Goal: Information Seeking & Learning: Learn about a topic

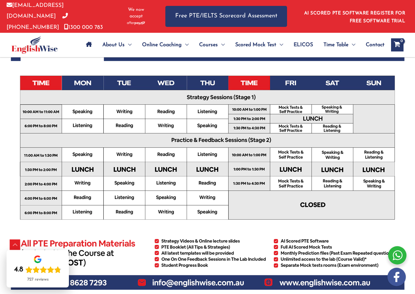
scroll to position [230, 0]
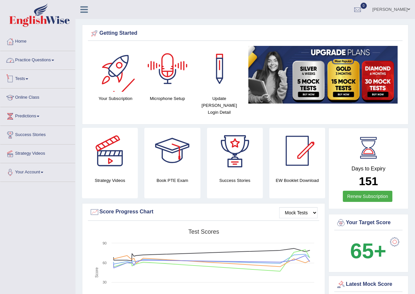
click at [32, 57] on link "Practice Questions" at bounding box center [37, 59] width 75 height 16
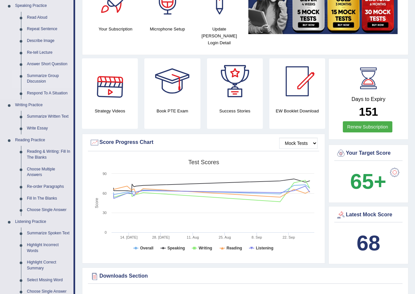
scroll to position [66, 0]
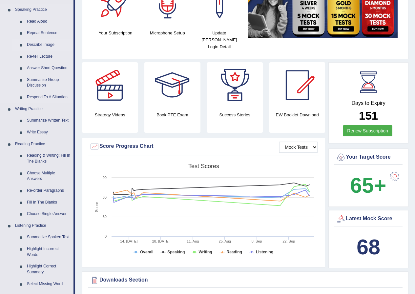
click at [42, 41] on link "Describe Image" at bounding box center [49, 45] width 50 height 12
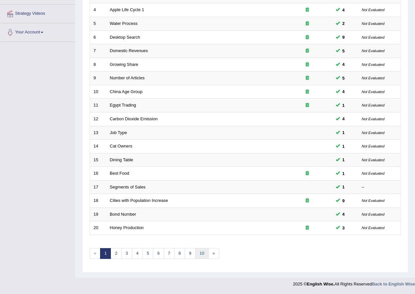
click at [203, 251] on link "10" at bounding box center [201, 253] width 13 height 11
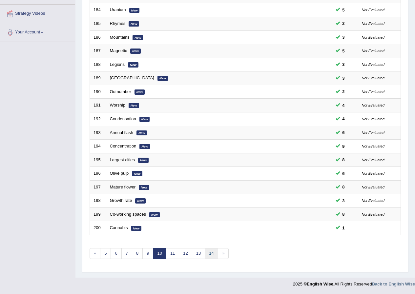
click at [209, 253] on link "14" at bounding box center [211, 253] width 13 height 11
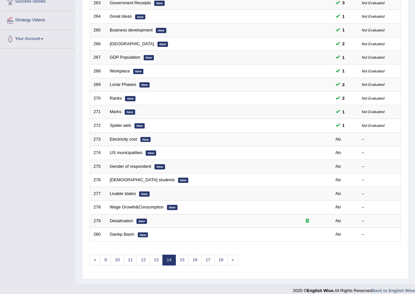
scroll to position [140, 0]
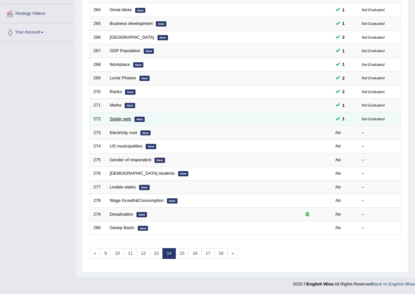
click at [126, 120] on link "Spider web" at bounding box center [120, 119] width 21 height 5
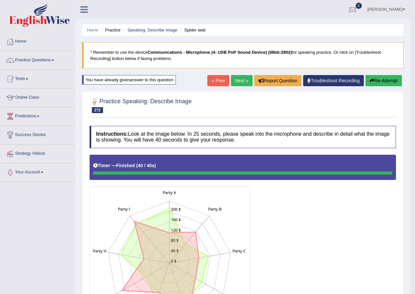
click at [241, 81] on link "Next »" at bounding box center [242, 80] width 22 height 11
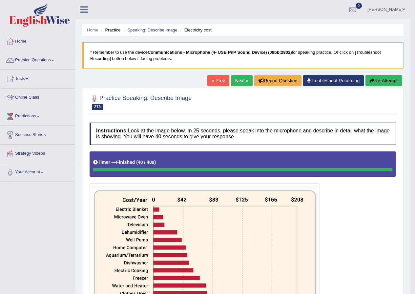
click at [376, 81] on button "Re-Attempt" at bounding box center [384, 80] width 36 height 11
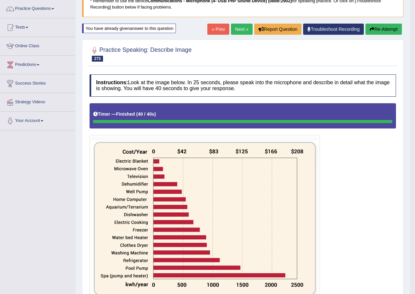
scroll to position [49, 0]
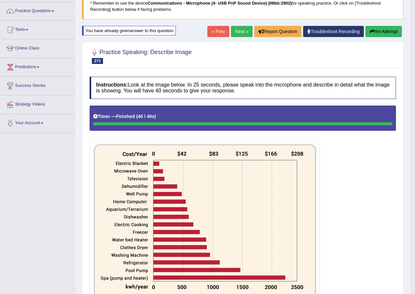
click at [246, 33] on link "Next »" at bounding box center [242, 31] width 22 height 11
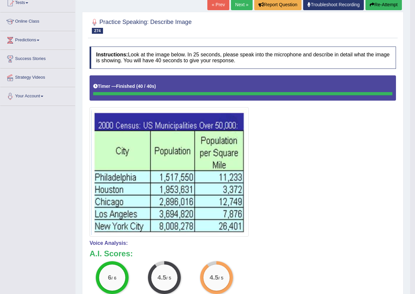
scroll to position [75, 0]
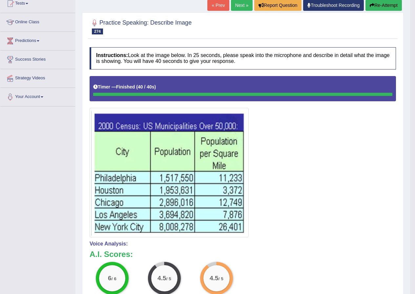
click at [388, 6] on button "Re-Attempt" at bounding box center [384, 5] width 36 height 11
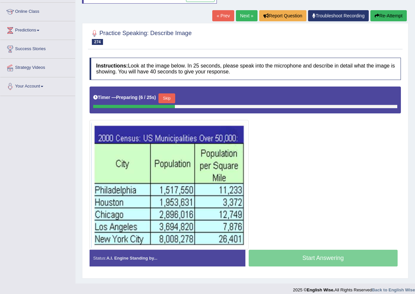
scroll to position [92, 0]
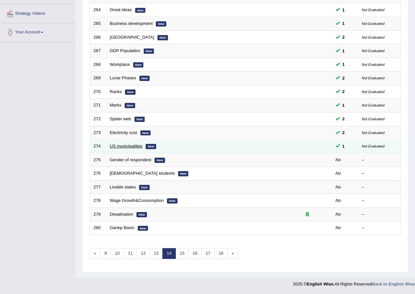
click at [131, 149] on link "US municipalities" at bounding box center [126, 146] width 33 height 5
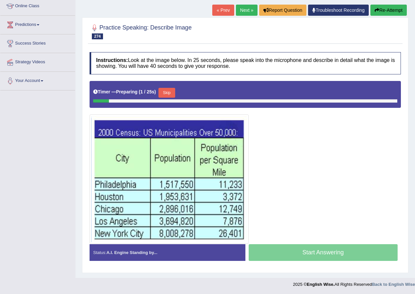
scroll to position [92, 0]
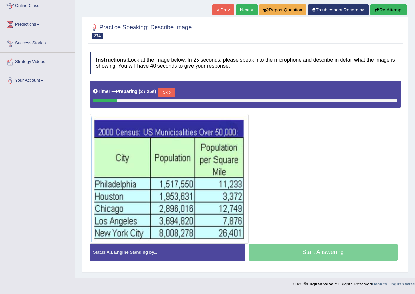
click at [170, 93] on button "Skip" at bounding box center [167, 93] width 16 height 10
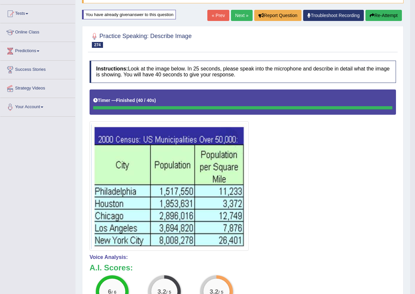
scroll to position [0, 0]
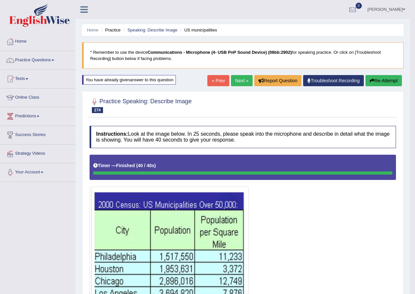
click at [390, 78] on button "Re-Attempt" at bounding box center [384, 80] width 36 height 11
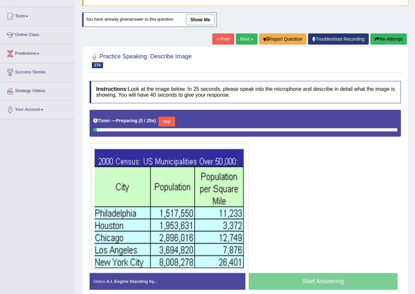
scroll to position [66, 0]
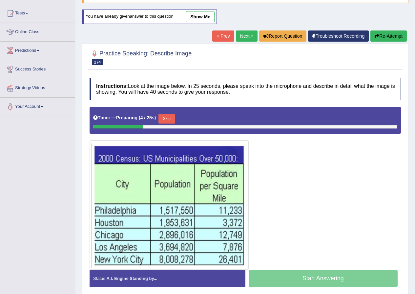
click at [170, 119] on button "Skip" at bounding box center [167, 119] width 16 height 10
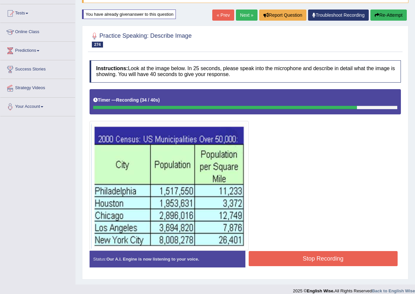
drag, startPoint x: 293, startPoint y: 271, endPoint x: 294, endPoint y: 260, distance: 10.5
click at [294, 260] on div "Status: Our A.I. Engine is now listening to your voice. Start Answering Stop Re…" at bounding box center [245, 262] width 311 height 23
click at [295, 264] on button "Stop Recording" at bounding box center [323, 258] width 149 height 15
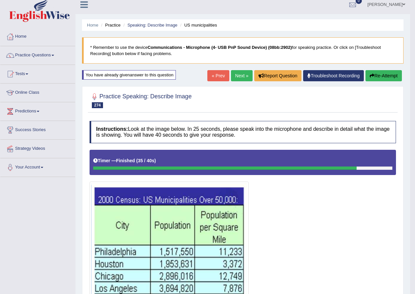
scroll to position [0, 0]
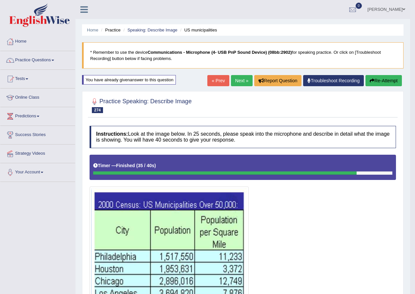
click at [239, 86] on link "Next »" at bounding box center [242, 80] width 22 height 11
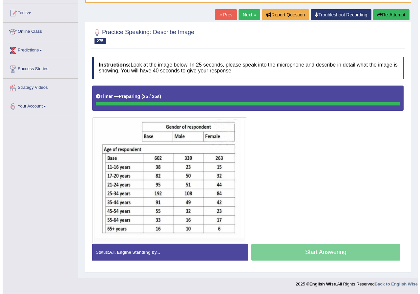
scroll to position [66, 0]
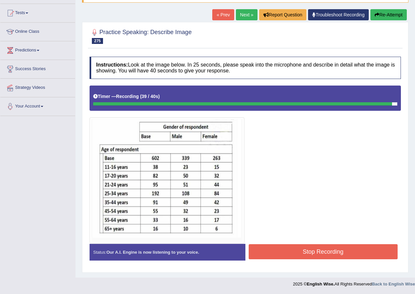
click at [317, 250] on button "Stop Recording" at bounding box center [323, 252] width 149 height 15
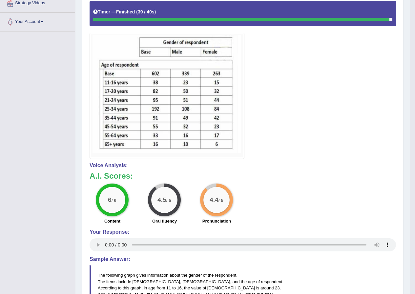
scroll to position [164, 0]
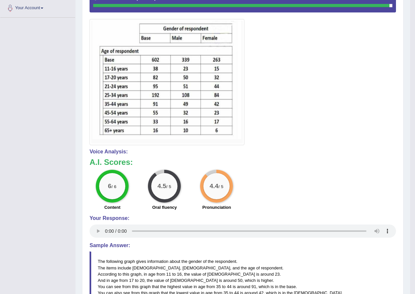
click at [316, 109] on div at bounding box center [243, 66] width 307 height 158
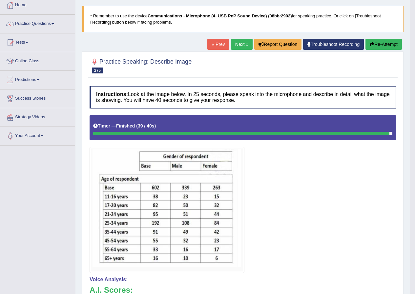
scroll to position [33, 0]
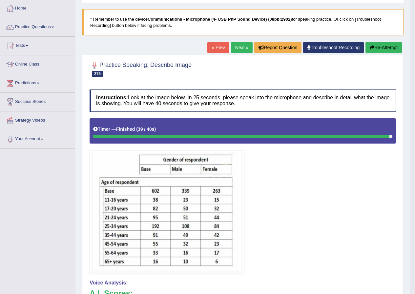
click at [393, 44] on button "Re-Attempt" at bounding box center [384, 47] width 36 height 11
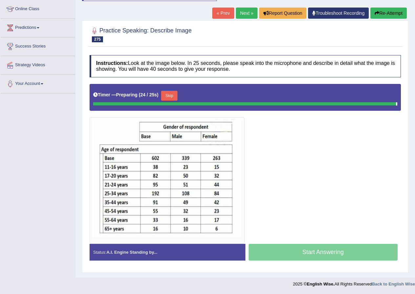
scroll to position [69, 0]
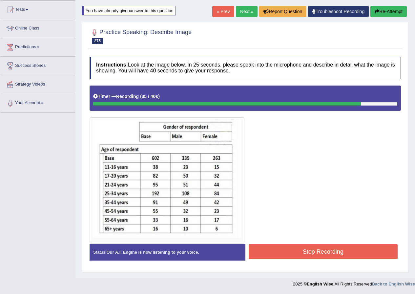
click at [322, 251] on button "Stop Recording" at bounding box center [323, 252] width 149 height 15
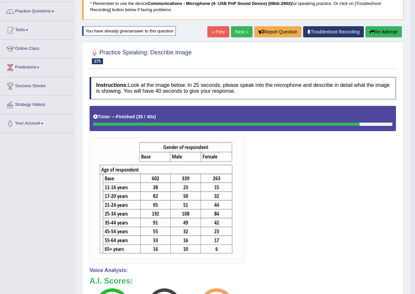
scroll to position [15, 0]
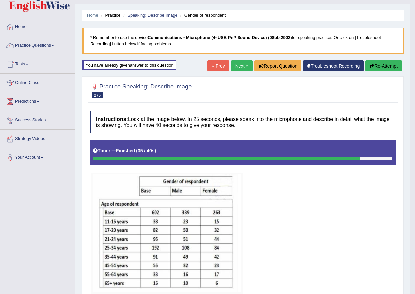
click at [244, 66] on link "Next »" at bounding box center [242, 65] width 22 height 11
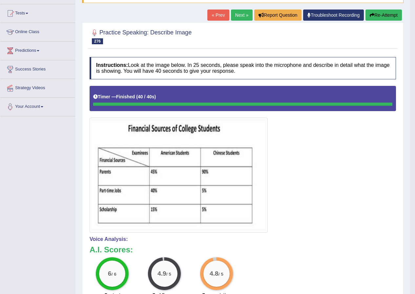
scroll to position [28, 0]
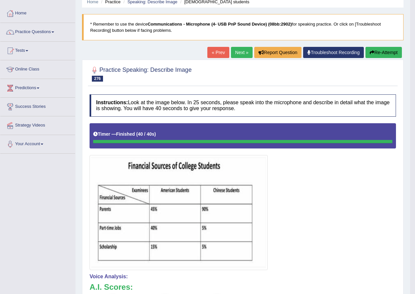
click at [382, 53] on button "Re-Attempt" at bounding box center [384, 52] width 36 height 11
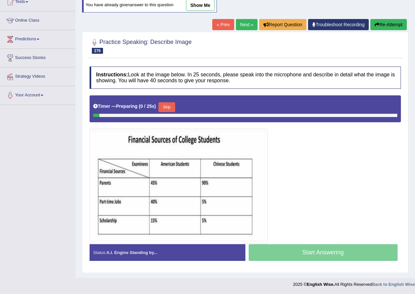
scroll to position [77, 0]
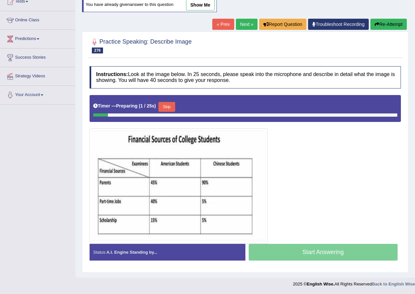
click at [170, 112] on div "Skip" at bounding box center [167, 107] width 16 height 11
click at [172, 107] on button "Skip" at bounding box center [167, 107] width 16 height 10
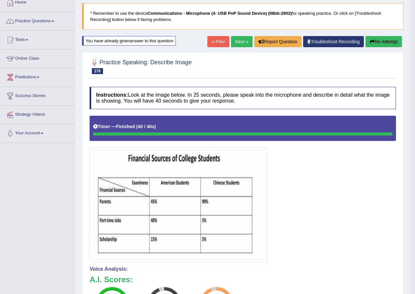
scroll to position [12, 0]
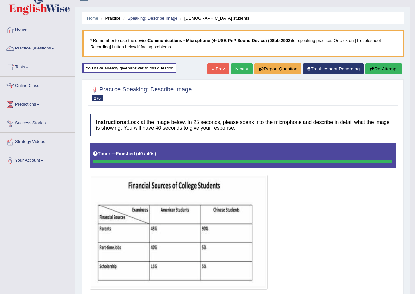
click at [240, 65] on link "Next »" at bounding box center [242, 68] width 22 height 11
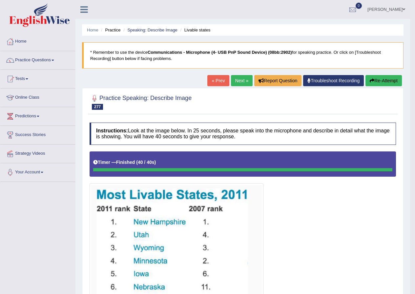
click at [388, 76] on button "Re-Attempt" at bounding box center [384, 80] width 36 height 11
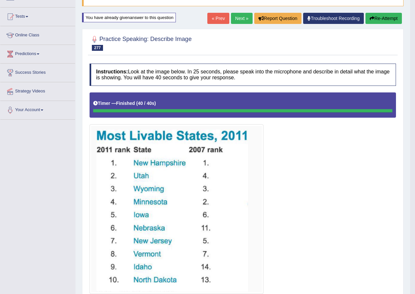
scroll to position [33, 0]
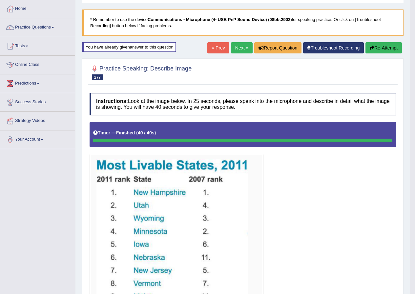
click at [378, 46] on button "Re-Attempt" at bounding box center [384, 47] width 36 height 11
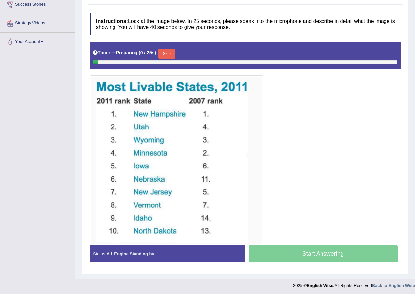
scroll to position [132, 0]
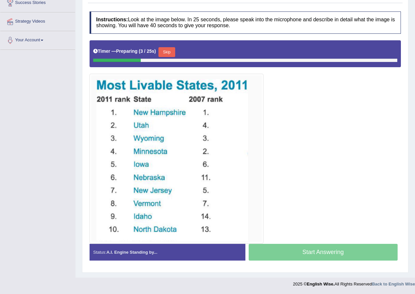
click at [168, 49] on button "Skip" at bounding box center [167, 52] width 16 height 10
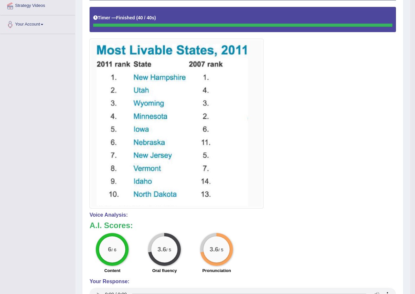
scroll to position [34, 0]
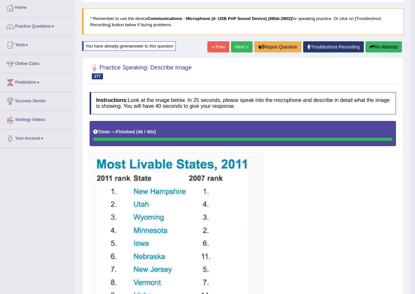
click at [386, 41] on div "Home Practice Speaking: Describe Image Livable states * Remember to use the dev…" at bounding box center [242, 247] width 335 height 562
click at [243, 52] on link "Next »" at bounding box center [242, 46] width 22 height 11
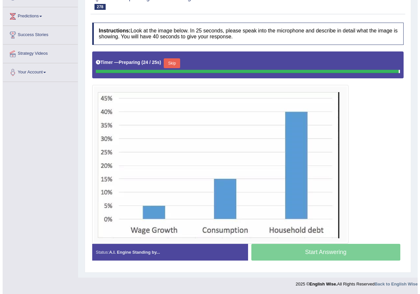
scroll to position [98, 0]
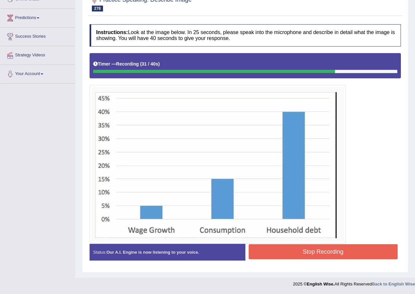
click at [285, 250] on button "Stop Recording" at bounding box center [323, 252] width 149 height 15
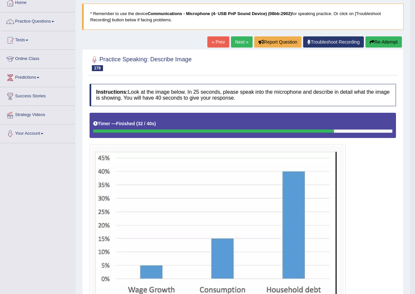
scroll to position [33, 0]
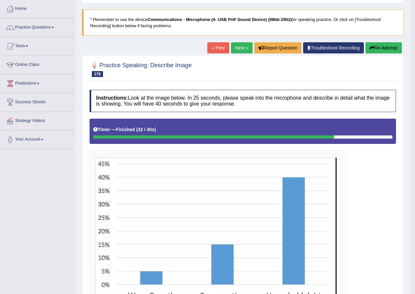
click at [216, 47] on link "« Prev" at bounding box center [218, 47] width 22 height 11
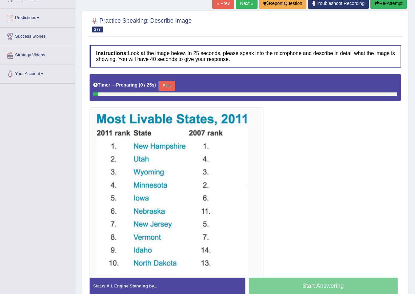
scroll to position [98, 0]
click at [166, 85] on button "Skip" at bounding box center [167, 86] width 16 height 10
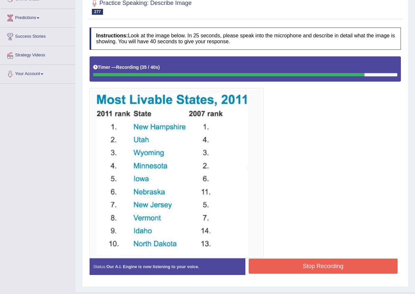
drag, startPoint x: 288, startPoint y: 254, endPoint x: 288, endPoint y: 261, distance: 6.6
click at [288, 260] on div "Instructions: Look at the image below. In 25 seconds, please speak into the mic…" at bounding box center [245, 154] width 315 height 260
click at [289, 261] on button "Stop Recording" at bounding box center [323, 266] width 149 height 15
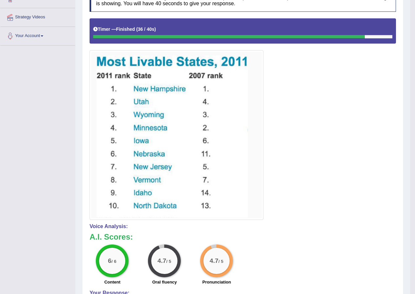
scroll to position [0, 0]
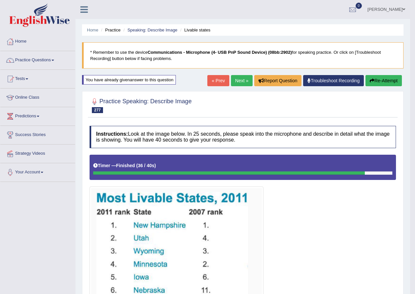
click at [239, 82] on link "Next »" at bounding box center [242, 80] width 22 height 11
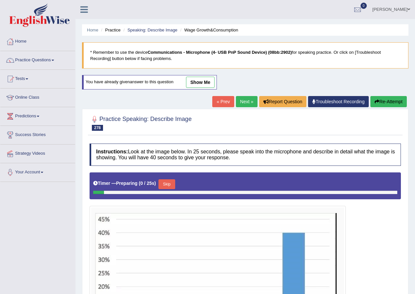
click at [243, 101] on link "Next »" at bounding box center [247, 101] width 22 height 11
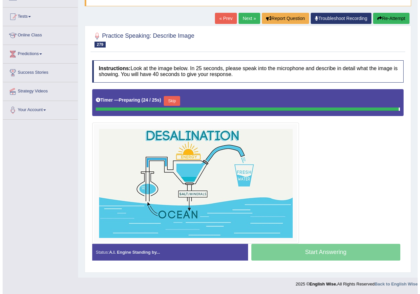
scroll to position [61, 0]
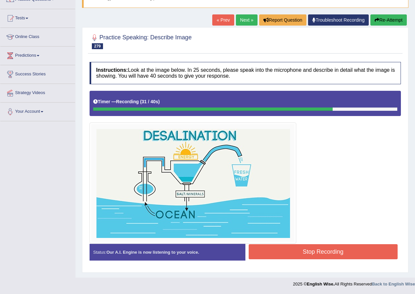
click at [298, 252] on button "Stop Recording" at bounding box center [323, 252] width 149 height 15
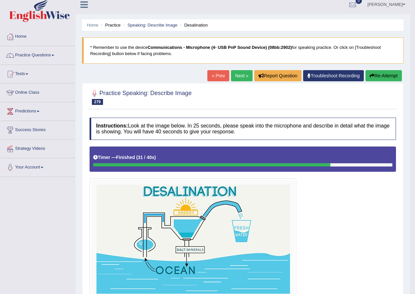
scroll to position [0, 0]
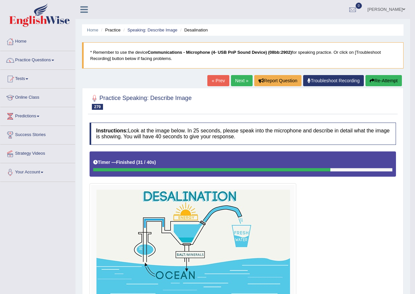
click at [242, 79] on link "Next »" at bounding box center [242, 80] width 22 height 11
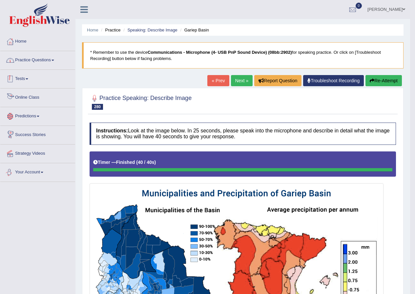
click at [28, 59] on link "Practice Questions" at bounding box center [37, 59] width 75 height 16
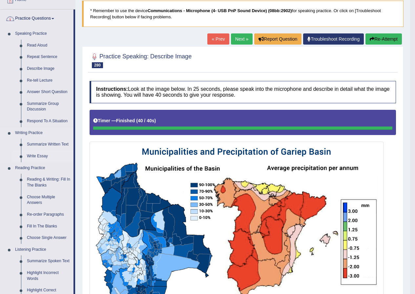
scroll to position [98, 0]
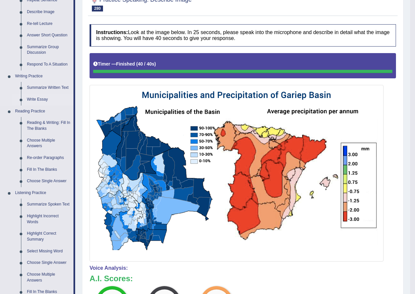
click at [38, 97] on link "Write Essay" at bounding box center [49, 100] width 50 height 12
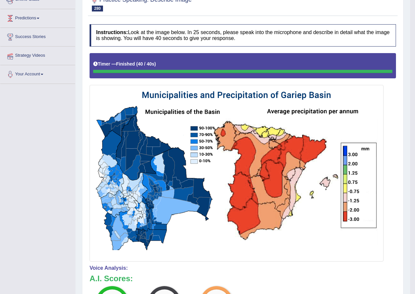
scroll to position [111, 0]
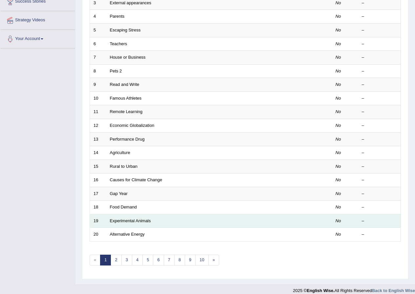
scroll to position [140, 0]
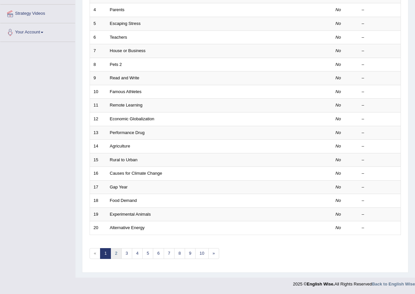
click at [117, 254] on link "2" at bounding box center [116, 253] width 11 height 11
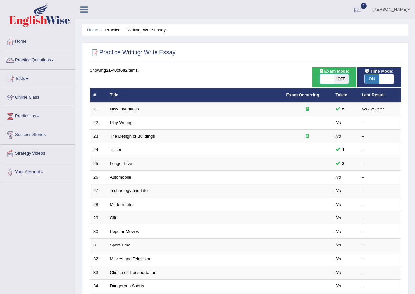
click at [326, 76] on span at bounding box center [327, 79] width 14 height 9
checkbox input "true"
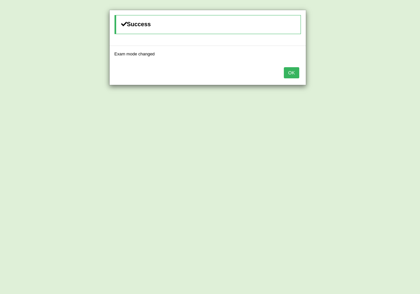
click at [297, 75] on button "OK" at bounding box center [291, 72] width 15 height 11
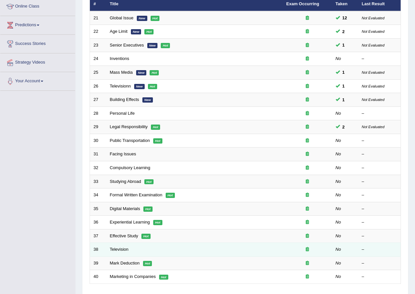
scroll to position [98, 0]
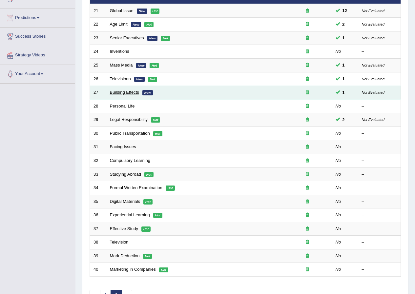
click at [124, 92] on link "Building Effects" at bounding box center [124, 92] width 29 height 5
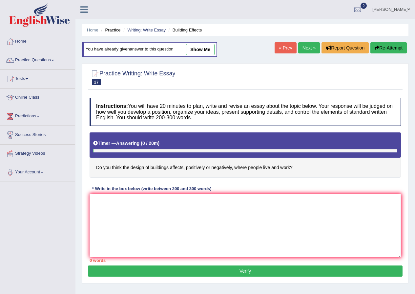
click at [204, 48] on link "show me" at bounding box center [200, 49] width 29 height 11
type textarea "The increasing influence of affecting on artchitecting of building has ignited …"
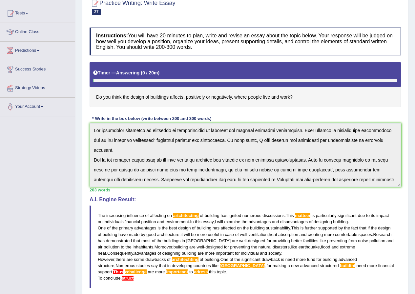
scroll to position [49, 0]
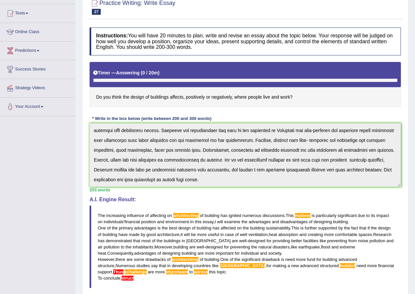
click at [400, 206] on div "Instructions: You will have 20 minutes to plan, write and revise an essay about…" at bounding box center [245, 187] width 315 height 327
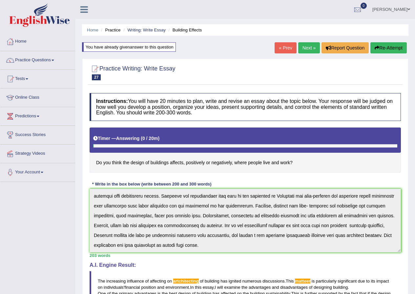
click at [388, 46] on button "Re-Attempt" at bounding box center [389, 47] width 36 height 11
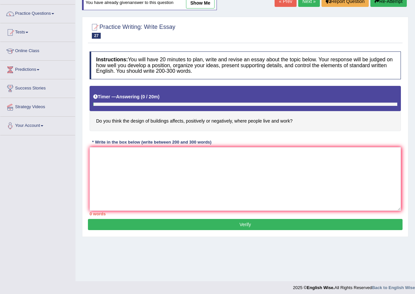
scroll to position [50, 0]
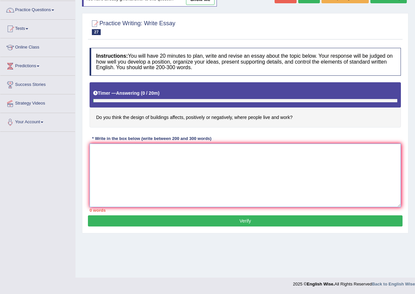
click at [133, 164] on textarea at bounding box center [245, 176] width 311 height 64
paste textarea "The increasing influence of affecting on artchitecting of building has ignited …"
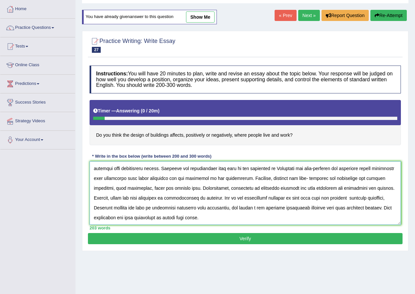
scroll to position [33, 0]
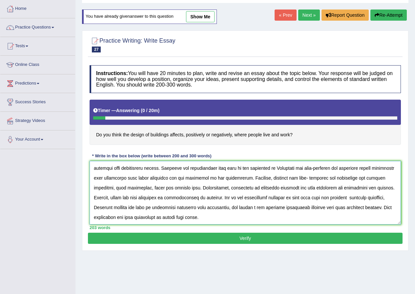
click at [141, 220] on textarea at bounding box center [245, 193] width 311 height 64
drag, startPoint x: 148, startPoint y: 229, endPoint x: 143, endPoint y: 227, distance: 5.5
click at [147, 229] on div "203 words" at bounding box center [245, 228] width 311 height 6
click at [138, 217] on textarea at bounding box center [245, 193] width 311 height 64
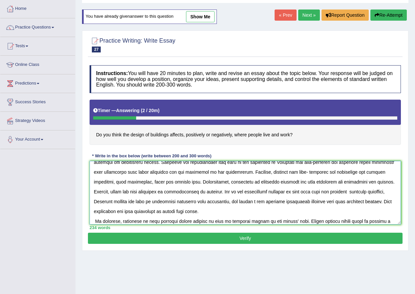
click at [117, 222] on textarea at bounding box center [245, 193] width 311 height 64
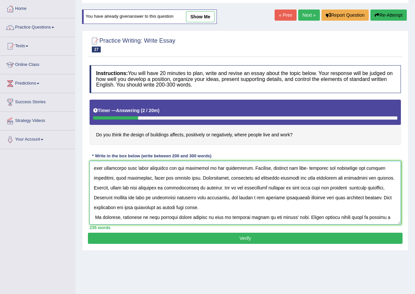
drag, startPoint x: 126, startPoint y: 221, endPoint x: 114, endPoint y: 224, distance: 12.9
click at [114, 224] on textarea at bounding box center [245, 193] width 311 height 64
click at [136, 218] on textarea at bounding box center [245, 193] width 311 height 64
click at [135, 217] on textarea at bounding box center [245, 193] width 311 height 64
click at [155, 213] on textarea at bounding box center [245, 193] width 311 height 64
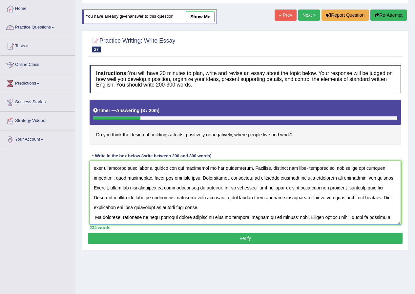
click at [236, 217] on textarea at bounding box center [245, 193] width 311 height 64
type textarea "The increasing influence of affecting on artchitecting of building has ignited …"
click at [231, 239] on button "Verify" at bounding box center [245, 238] width 315 height 11
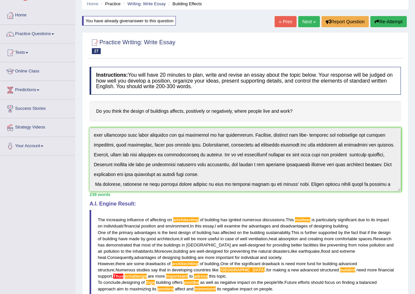
scroll to position [0, 0]
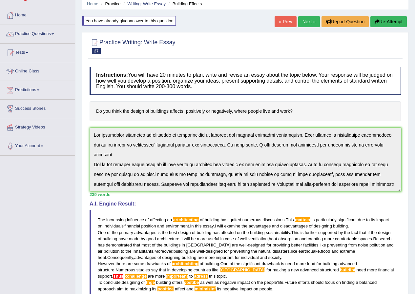
click at [93, 122] on div "Instructions: You will have 20 minutes to plan, write and revise an essay about…" at bounding box center [245, 213] width 315 height 298
click at [397, 23] on button "Re-Attempt" at bounding box center [389, 21] width 36 height 11
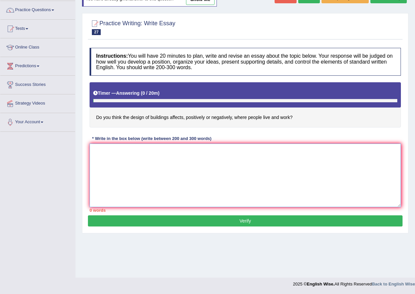
click at [151, 155] on textarea at bounding box center [245, 176] width 311 height 64
paste textarea "The increasing influence of affecting on artchitecting of building has ignited …"
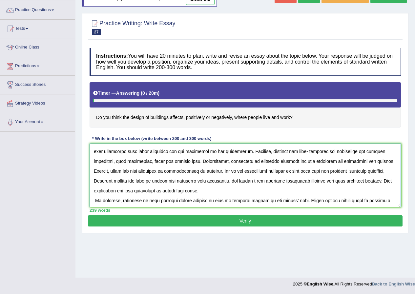
scroll to position [59, 0]
click at [188, 187] on textarea at bounding box center [245, 176] width 311 height 64
click at [219, 190] on textarea at bounding box center [245, 176] width 311 height 64
click at [274, 189] on textarea at bounding box center [245, 176] width 311 height 64
click at [119, 199] on textarea at bounding box center [245, 176] width 311 height 64
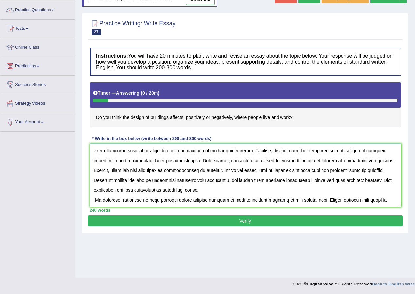
click at [146, 199] on textarea at bounding box center [245, 176] width 311 height 64
click at [136, 198] on textarea at bounding box center [245, 176] width 311 height 64
click at [180, 200] on textarea at bounding box center [245, 176] width 311 height 64
click at [199, 200] on textarea at bounding box center [245, 176] width 311 height 64
drag, startPoint x: 203, startPoint y: 201, endPoint x: 196, endPoint y: 199, distance: 6.9
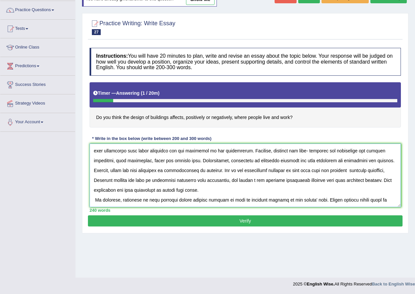
click at [203, 201] on textarea at bounding box center [245, 176] width 311 height 64
click at [245, 199] on textarea at bounding box center [245, 176] width 311 height 64
click at [253, 199] on textarea at bounding box center [245, 176] width 311 height 64
click at [156, 192] on textarea at bounding box center [245, 176] width 311 height 64
click at [128, 182] on textarea at bounding box center [245, 176] width 311 height 64
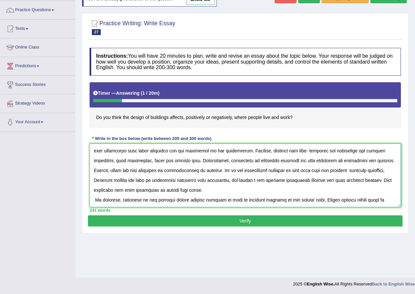
click at [122, 184] on textarea at bounding box center [245, 176] width 311 height 64
click at [126, 182] on textarea at bounding box center [245, 176] width 311 height 64
click at [207, 181] on textarea at bounding box center [245, 176] width 311 height 64
click at [230, 181] on textarea at bounding box center [245, 176] width 311 height 64
click at [126, 185] on textarea at bounding box center [245, 176] width 311 height 64
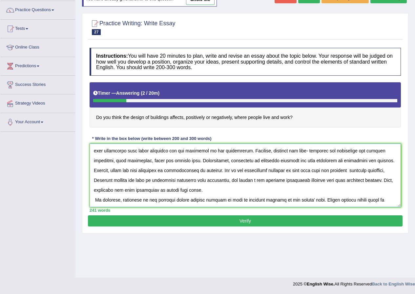
click at [124, 182] on textarea at bounding box center [245, 176] width 311 height 64
click at [177, 182] on textarea at bounding box center [245, 176] width 311 height 64
click at [216, 178] on textarea at bounding box center [245, 176] width 311 height 64
click at [182, 180] on textarea at bounding box center [245, 176] width 311 height 64
drag, startPoint x: 293, startPoint y: 180, endPoint x: 253, endPoint y: 182, distance: 39.8
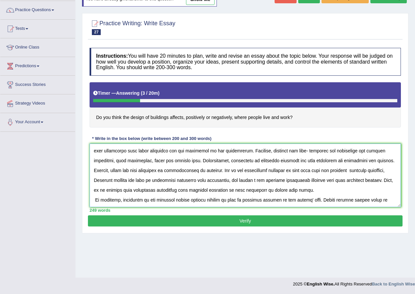
click at [253, 182] on textarea at bounding box center [245, 176] width 311 height 64
click at [282, 180] on textarea at bounding box center [245, 176] width 311 height 64
drag, startPoint x: 309, startPoint y: 178, endPoint x: 288, endPoint y: 179, distance: 21.0
click at [288, 179] on textarea at bounding box center [245, 176] width 311 height 64
click at [113, 173] on textarea at bounding box center [245, 176] width 311 height 64
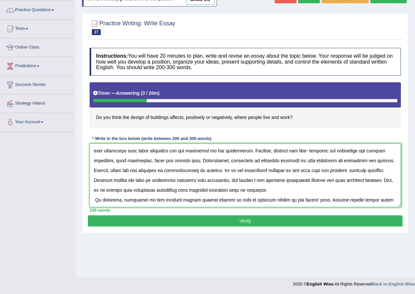
drag, startPoint x: 229, startPoint y: 170, endPoint x: 184, endPoint y: 164, distance: 45.1
click at [229, 170] on textarea at bounding box center [245, 176] width 311 height 64
click at [227, 171] on textarea at bounding box center [245, 176] width 311 height 64
click at [352, 172] on textarea at bounding box center [245, 176] width 311 height 64
type textarea "The increasing influence of affecting on artchitecting of building has ignited …"
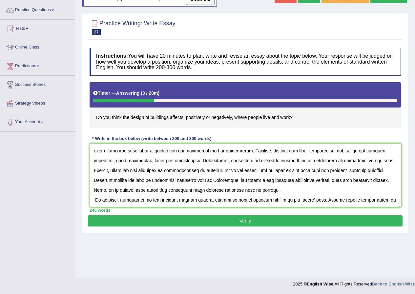
click at [247, 217] on button "Verify" at bounding box center [245, 221] width 315 height 11
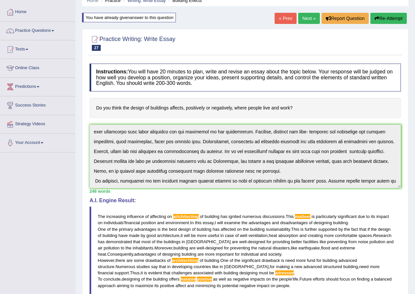
click at [384, 17] on button "Re-Attempt" at bounding box center [389, 18] width 36 height 11
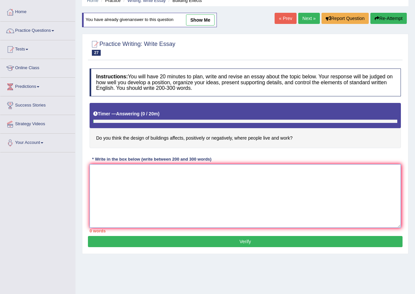
click at [189, 177] on textarea at bounding box center [245, 196] width 311 height 64
paste textarea "The increasing influence of affecting on artchitecting of building has ignited …"
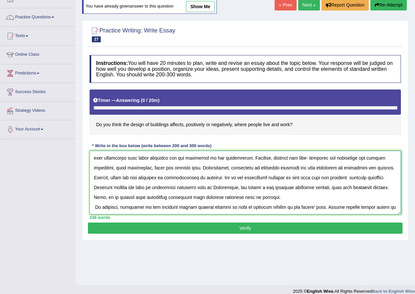
scroll to position [50, 0]
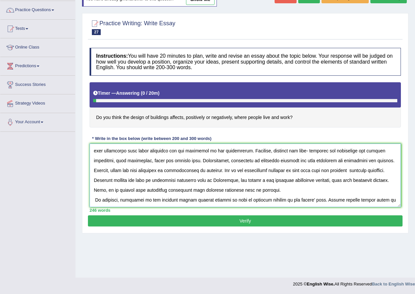
click at [168, 162] on textarea at bounding box center [245, 176] width 311 height 64
drag, startPoint x: 248, startPoint y: 161, endPoint x: 196, endPoint y: 160, distance: 51.9
click at [196, 160] on textarea at bounding box center [245, 176] width 311 height 64
drag, startPoint x: 320, startPoint y: 159, endPoint x: 133, endPoint y: 175, distance: 187.8
click at [133, 175] on textarea at bounding box center [245, 176] width 311 height 64
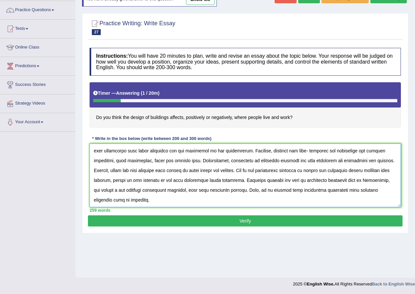
drag, startPoint x: 121, startPoint y: 182, endPoint x: 274, endPoint y: 183, distance: 153.3
click at [274, 183] on textarea at bounding box center [245, 176] width 311 height 64
type textarea "The increasing influence of affecting on artchitecting of building has ignited …"
click at [239, 219] on button "Verify" at bounding box center [245, 221] width 315 height 11
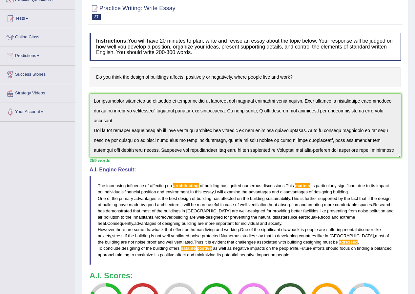
scroll to position [0, 0]
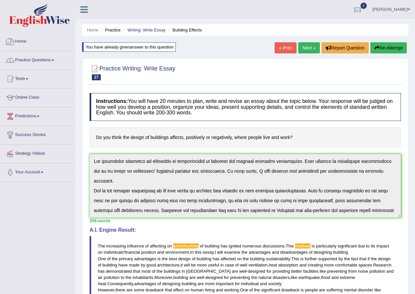
click at [36, 54] on link "Practice Questions" at bounding box center [37, 59] width 75 height 16
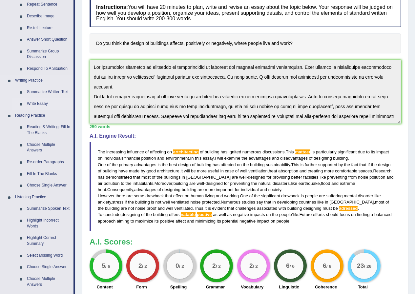
scroll to position [66, 0]
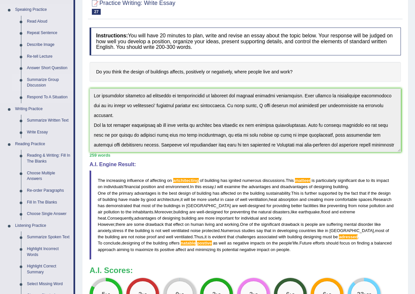
click at [43, 82] on link "Summarize Group Discussion" at bounding box center [49, 82] width 50 height 17
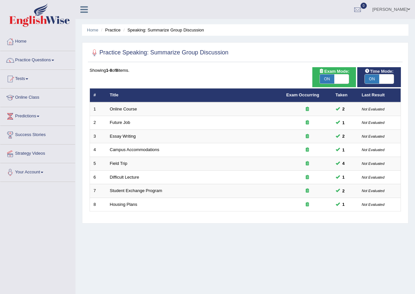
click at [344, 76] on span at bounding box center [341, 79] width 14 height 9
checkbox input "false"
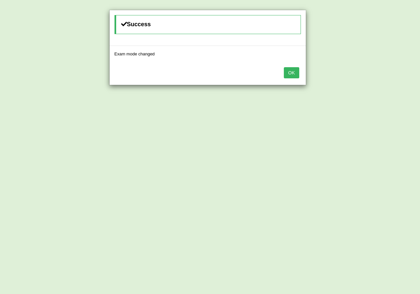
click at [293, 74] on button "OK" at bounding box center [291, 72] width 15 height 11
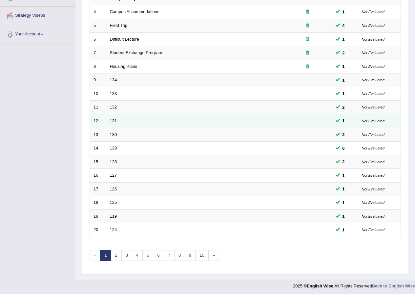
scroll to position [140, 0]
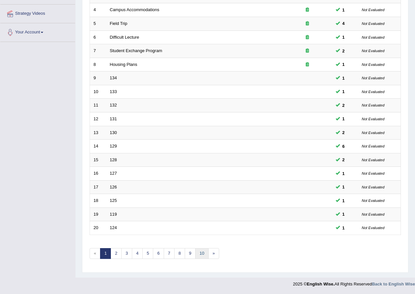
click at [204, 253] on link "10" at bounding box center [201, 253] width 13 height 11
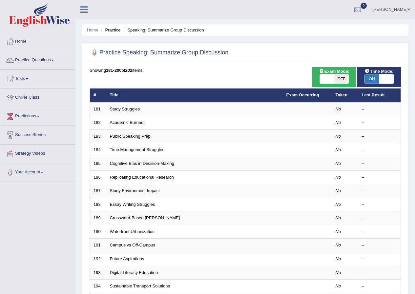
scroll to position [140, 0]
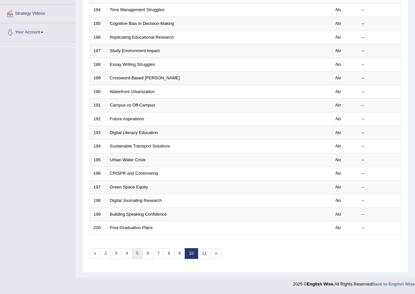
click at [139, 254] on link "5" at bounding box center [137, 253] width 11 height 11
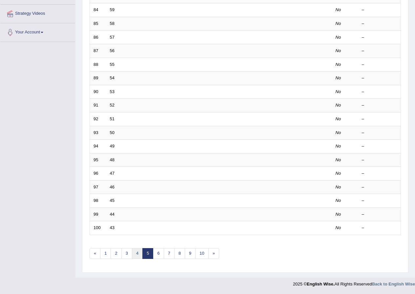
click at [138, 254] on link "4" at bounding box center [137, 253] width 11 height 11
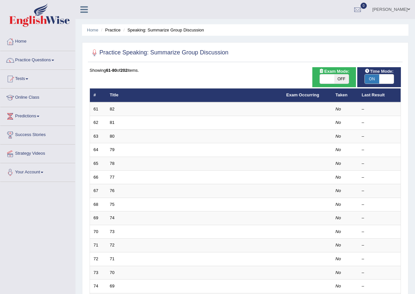
click at [325, 79] on span at bounding box center [327, 79] width 14 height 9
checkbox input "true"
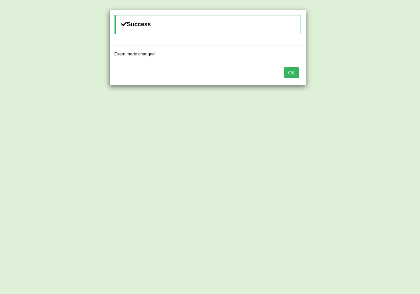
click at [286, 71] on button "OK" at bounding box center [291, 72] width 15 height 11
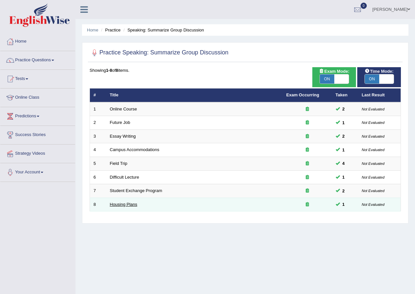
click at [132, 203] on link "Housing Plans" at bounding box center [124, 204] width 28 height 5
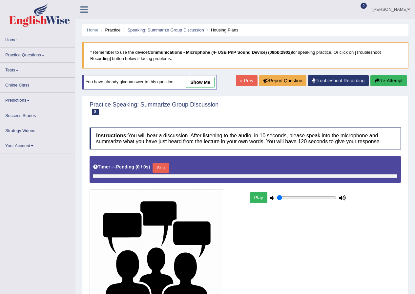
type input "0.85"
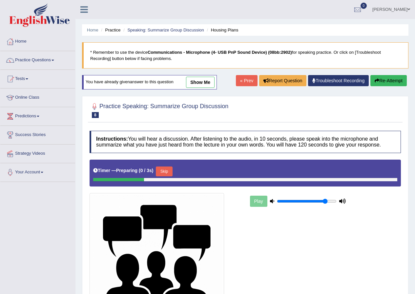
click at [164, 172] on button "Skip" at bounding box center [164, 172] width 16 height 10
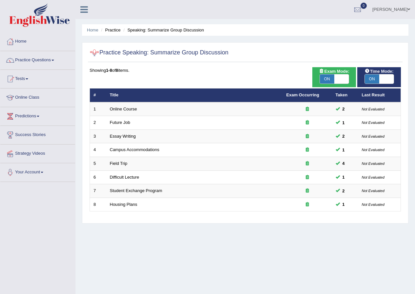
click at [343, 79] on span at bounding box center [341, 79] width 14 height 9
checkbox input "false"
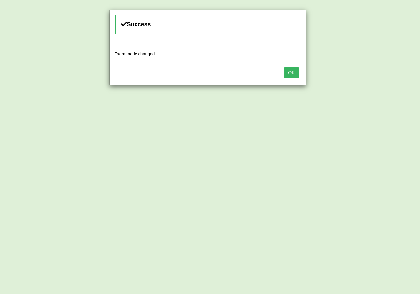
click at [289, 71] on button "OK" at bounding box center [291, 72] width 15 height 11
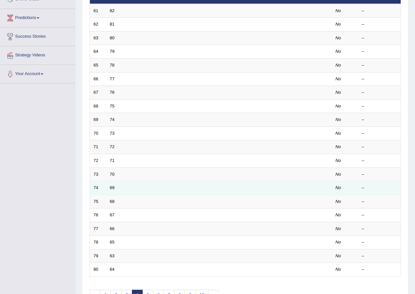
scroll to position [140, 0]
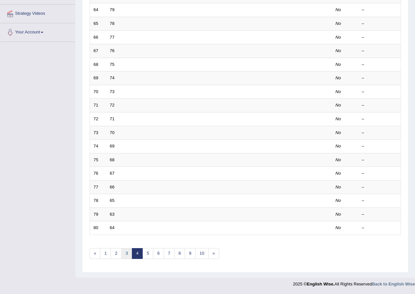
click at [127, 255] on link "3" at bounding box center [126, 253] width 11 height 11
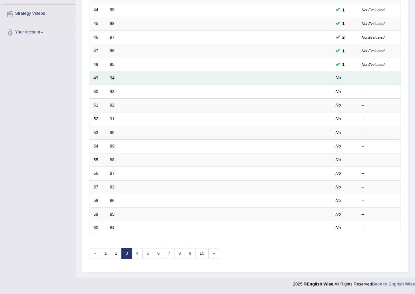
click at [112, 80] on link "94" at bounding box center [112, 77] width 5 height 5
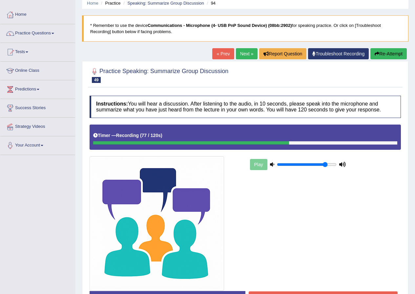
scroll to position [74, 0]
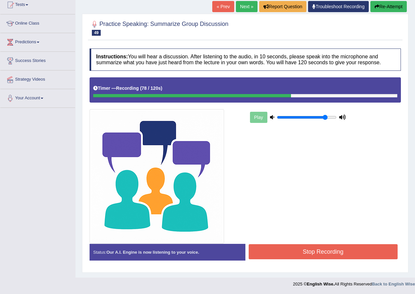
click at [306, 252] on button "Stop Recording" at bounding box center [323, 252] width 149 height 15
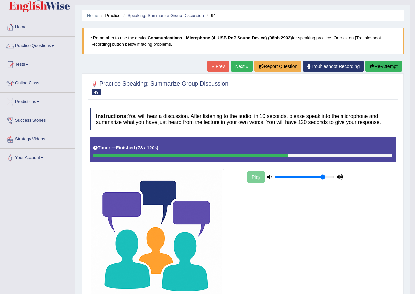
scroll to position [9, 0]
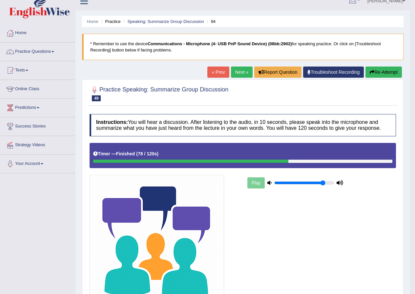
click at [243, 75] on link "Next »" at bounding box center [242, 72] width 22 height 11
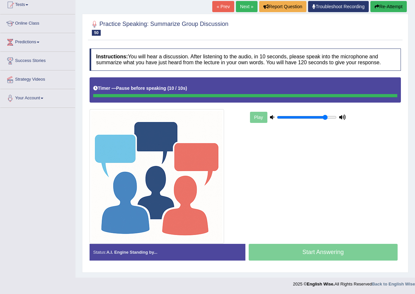
scroll to position [74, 0]
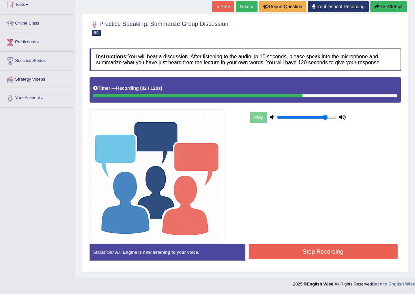
click at [280, 256] on button "Stop Recording" at bounding box center [323, 252] width 149 height 15
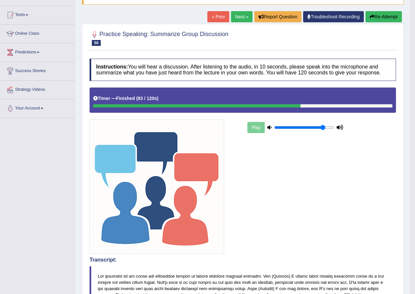
scroll to position [0, 0]
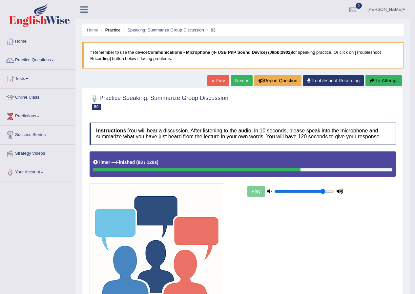
click at [243, 77] on link "Next »" at bounding box center [242, 80] width 22 height 11
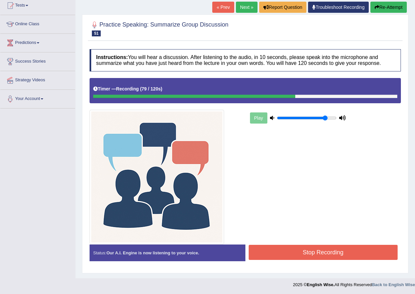
scroll to position [74, 0]
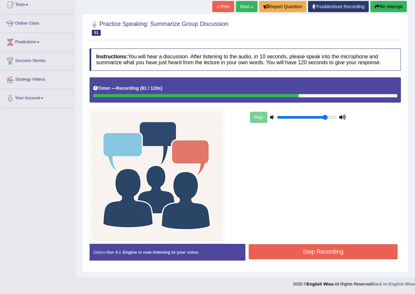
click at [341, 250] on button "Stop Recording" at bounding box center [323, 252] width 149 height 15
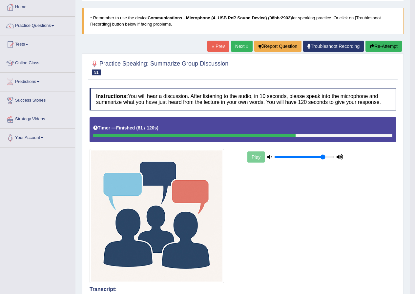
scroll to position [33, 0]
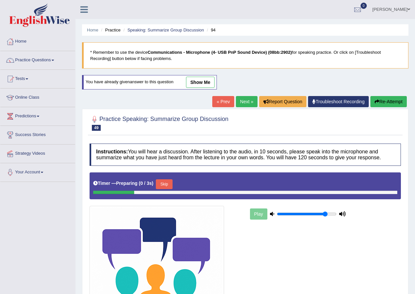
scroll to position [9, 0]
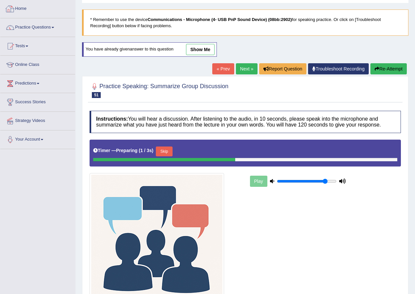
click at [205, 54] on link "show me" at bounding box center [200, 49] width 29 height 11
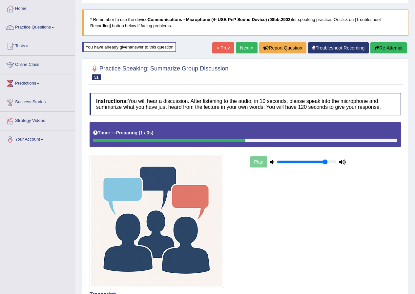
click at [245, 44] on link "Next »" at bounding box center [247, 47] width 22 height 11
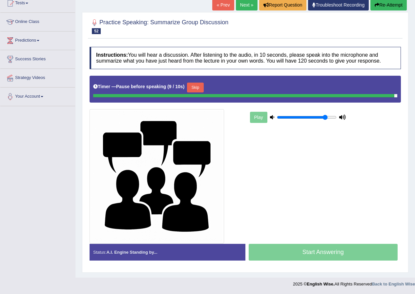
scroll to position [74, 0]
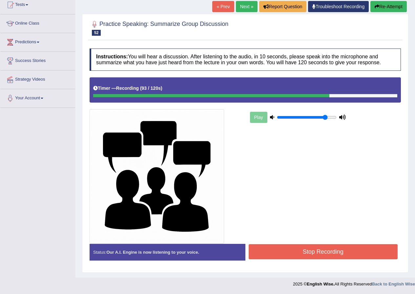
click at [350, 247] on button "Stop Recording" at bounding box center [323, 252] width 149 height 15
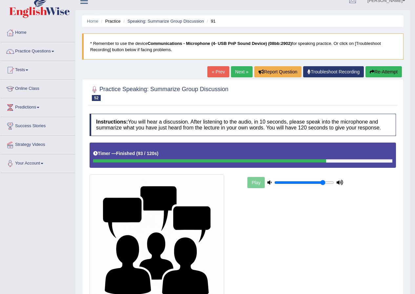
scroll to position [0, 0]
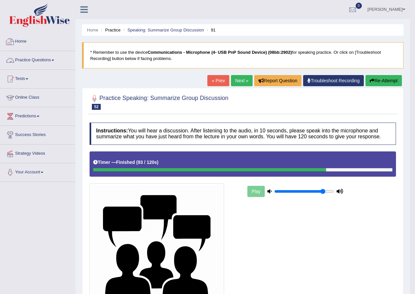
click at [52, 58] on link "Practice Questions" at bounding box center [37, 59] width 75 height 16
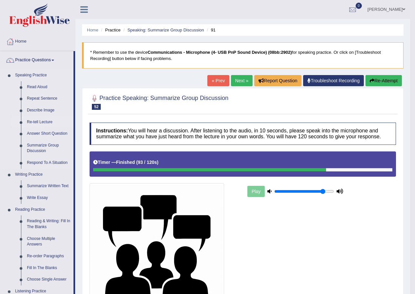
click at [43, 121] on link "Re-tell Lecture" at bounding box center [49, 123] width 50 height 12
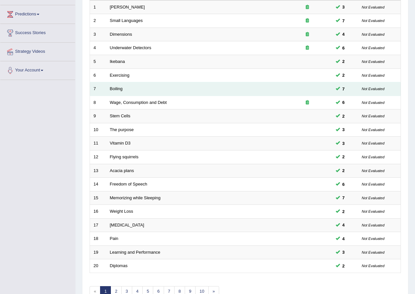
scroll to position [140, 0]
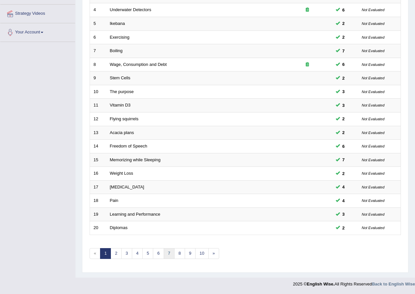
click at [171, 251] on link "7" at bounding box center [169, 253] width 11 height 11
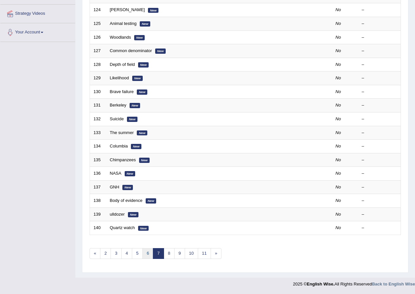
click at [146, 251] on link "6" at bounding box center [147, 253] width 11 height 11
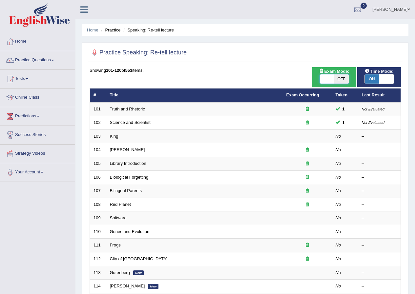
click at [324, 78] on span at bounding box center [327, 79] width 14 height 9
checkbox input "true"
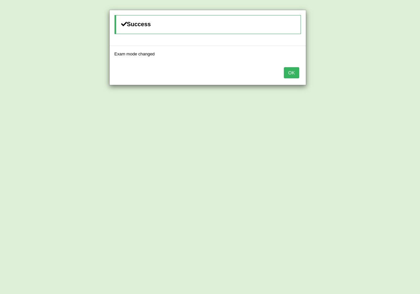
click at [296, 74] on button "OK" at bounding box center [291, 72] width 15 height 11
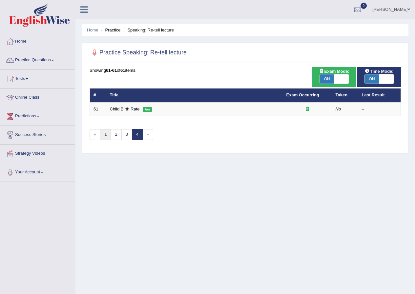
click at [101, 132] on link "1" at bounding box center [105, 134] width 11 height 11
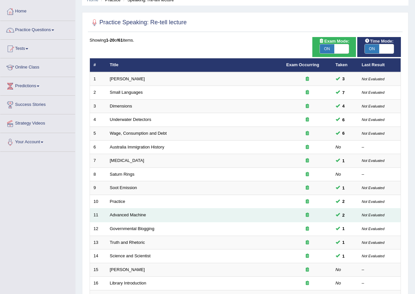
scroll to position [140, 0]
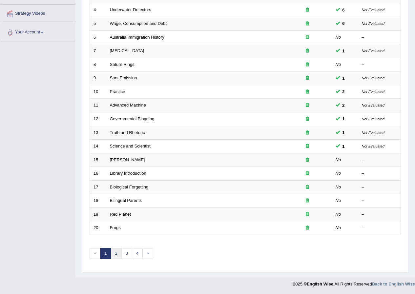
click at [118, 255] on link "2" at bounding box center [116, 253] width 11 height 11
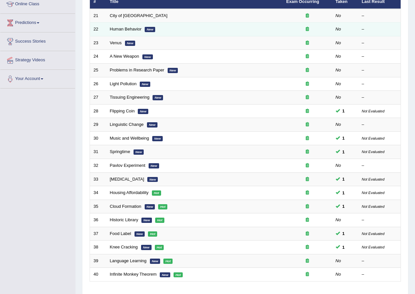
scroll to position [140, 0]
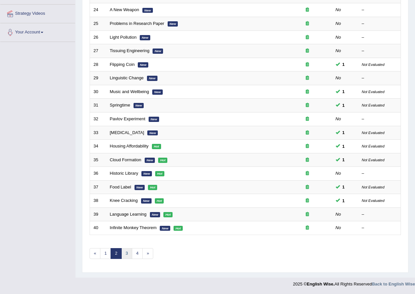
click at [127, 255] on link "3" at bounding box center [126, 253] width 11 height 11
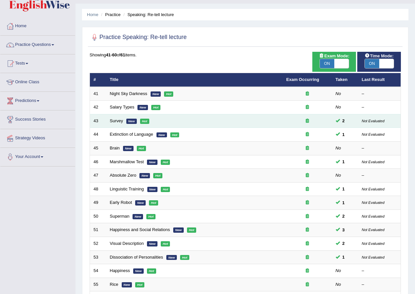
scroll to position [9, 0]
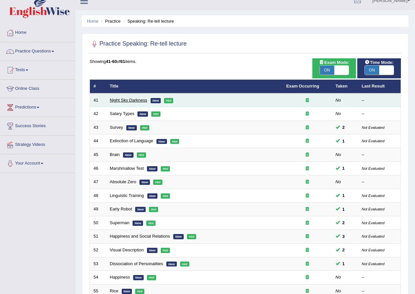
click at [128, 99] on link "Night Sky Darkness" at bounding box center [128, 100] width 37 height 5
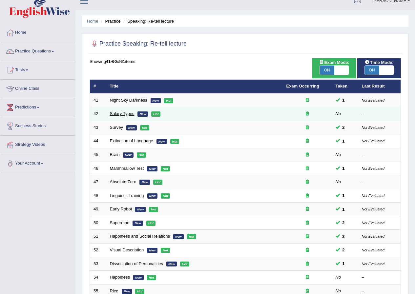
click at [127, 115] on link "Salary Types" at bounding box center [122, 113] width 25 height 5
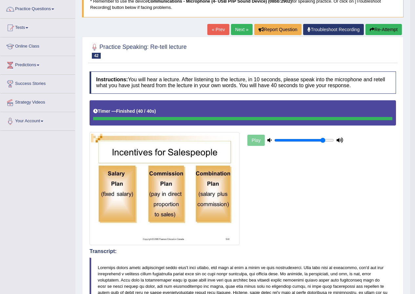
scroll to position [33, 0]
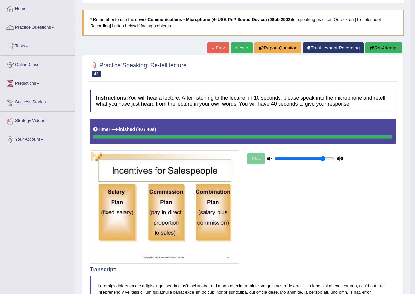
click at [379, 49] on button "Re-Attempt" at bounding box center [384, 47] width 36 height 11
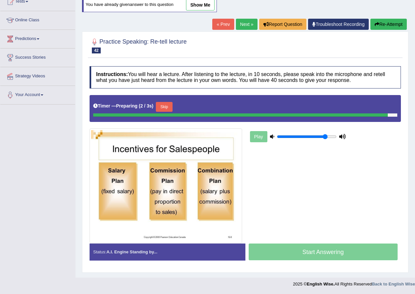
scroll to position [58, 0]
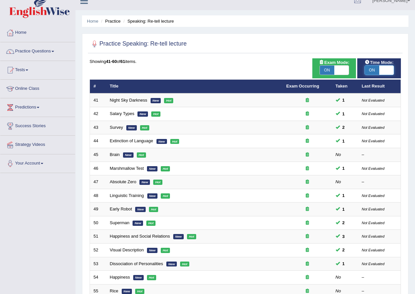
click at [390, 70] on span at bounding box center [386, 70] width 14 height 9
checkbox input "false"
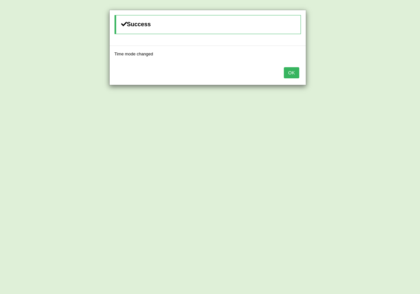
click at [298, 73] on button "OK" at bounding box center [291, 72] width 15 height 11
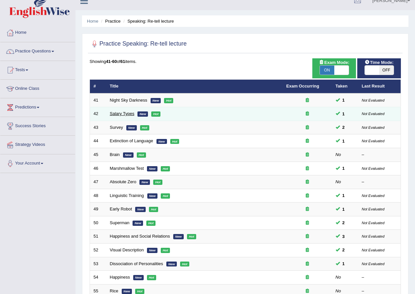
click at [122, 116] on link "Salary Types" at bounding box center [122, 113] width 25 height 5
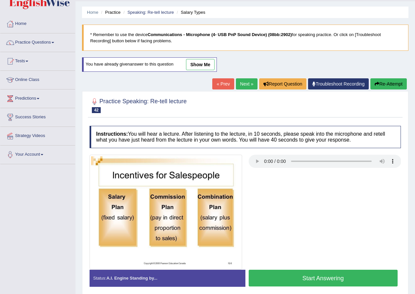
scroll to position [50, 0]
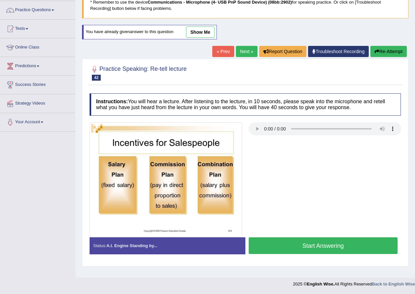
click at [269, 248] on button "Start Answering" at bounding box center [323, 246] width 149 height 17
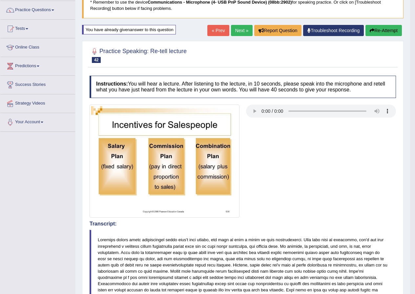
click at [237, 34] on link "Next »" at bounding box center [242, 30] width 22 height 11
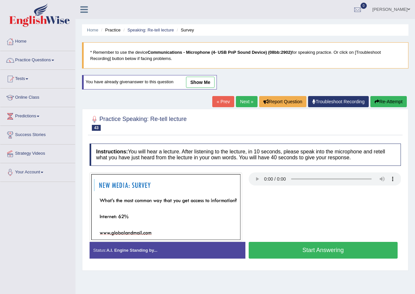
click at [220, 102] on link "« Prev" at bounding box center [223, 101] width 22 height 11
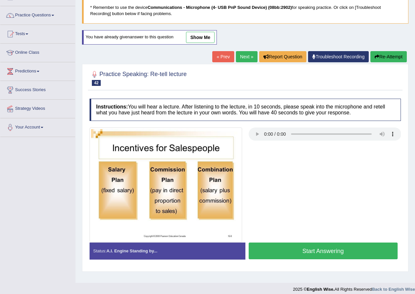
scroll to position [50, 0]
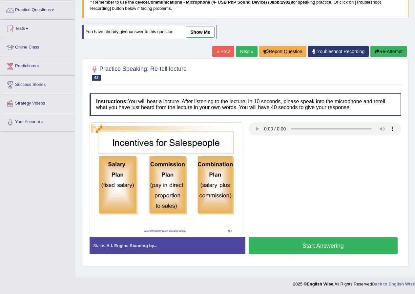
click at [303, 242] on button "Start Answering" at bounding box center [323, 246] width 149 height 17
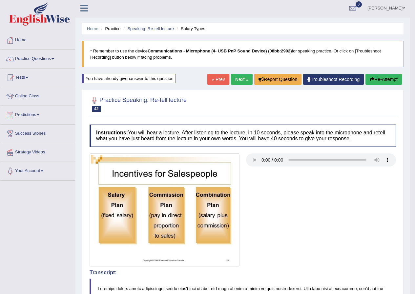
scroll to position [0, 0]
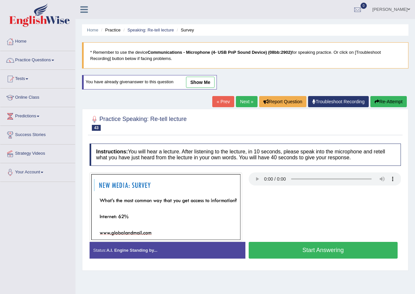
click at [276, 250] on button "Start Answering" at bounding box center [323, 250] width 149 height 17
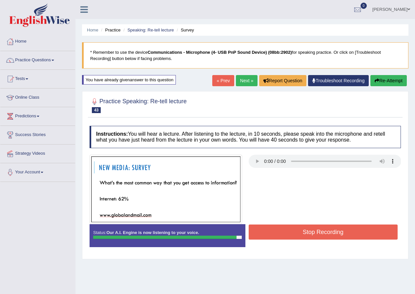
click at [299, 232] on button "Stop Recording" at bounding box center [323, 232] width 149 height 15
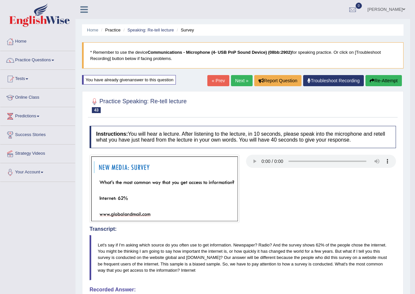
click at [383, 81] on button "Re-Attempt" at bounding box center [384, 80] width 36 height 11
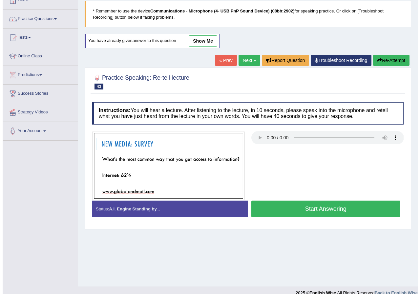
scroll to position [50, 0]
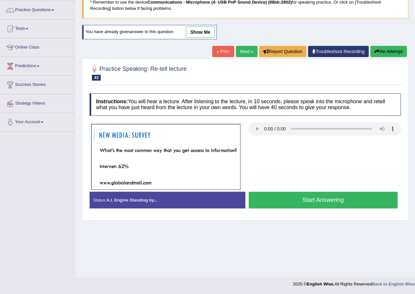
click at [330, 204] on button "Start Answering" at bounding box center [323, 200] width 149 height 17
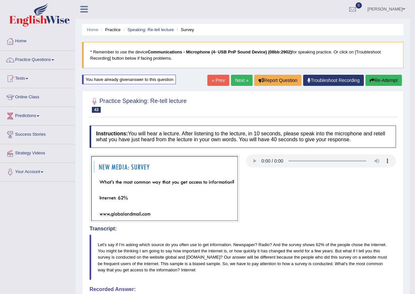
scroll to position [0, 0]
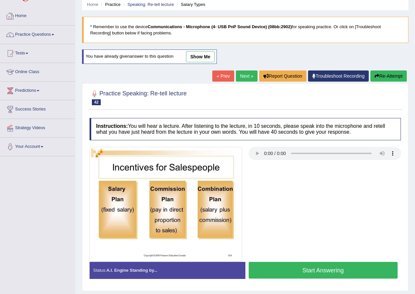
scroll to position [14, 0]
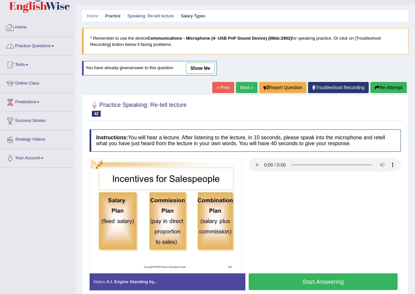
click at [37, 45] on link "Practice Questions" at bounding box center [37, 45] width 75 height 16
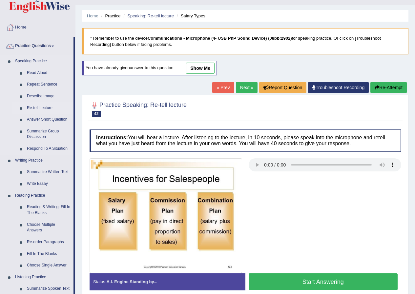
click at [33, 109] on link "Re-tell Lecture" at bounding box center [49, 108] width 50 height 12
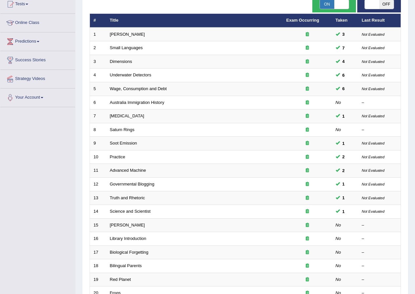
scroll to position [140, 0]
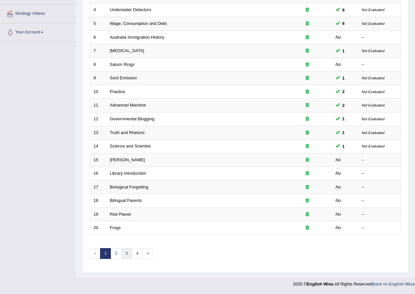
click at [126, 252] on link "3" at bounding box center [126, 253] width 11 height 11
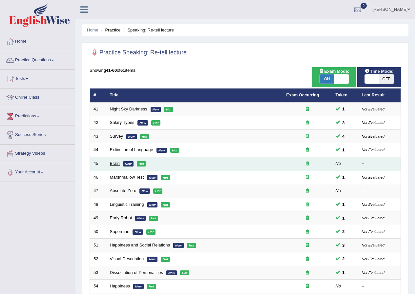
click at [118, 166] on link "Brain" at bounding box center [115, 163] width 10 height 5
click at [117, 164] on link "Brain" at bounding box center [115, 163] width 10 height 5
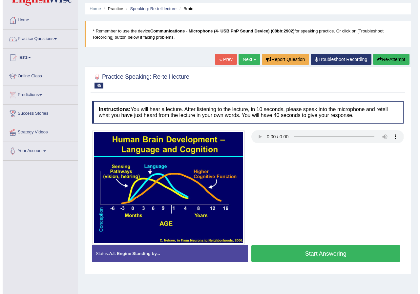
scroll to position [50, 0]
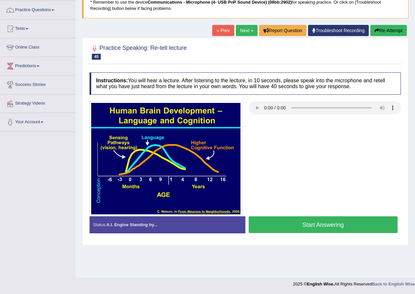
click at [306, 229] on button "Start Answering" at bounding box center [323, 225] width 149 height 17
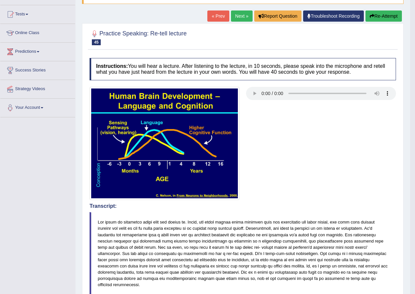
scroll to position [25, 0]
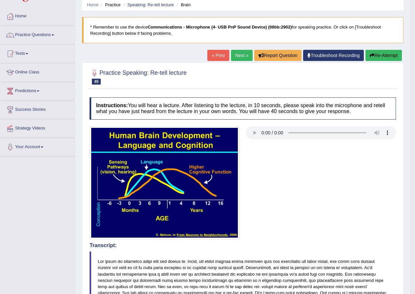
click at [381, 57] on button "Re-Attempt" at bounding box center [384, 55] width 36 height 11
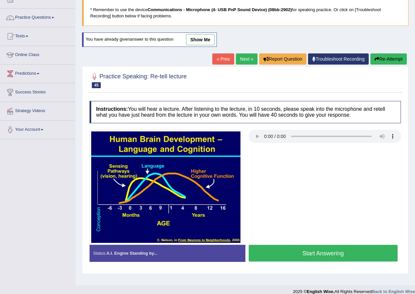
scroll to position [50, 0]
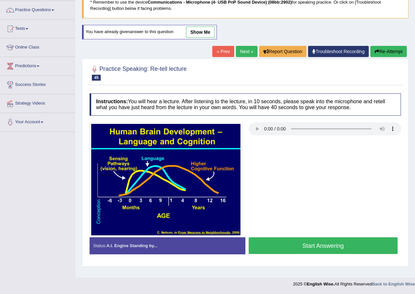
click at [307, 242] on button "Start Answering" at bounding box center [323, 246] width 149 height 17
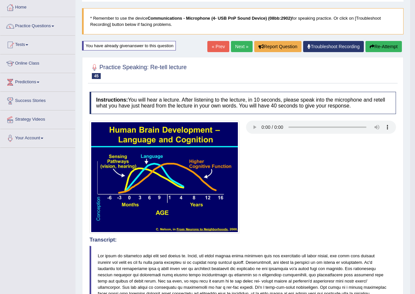
scroll to position [17, 0]
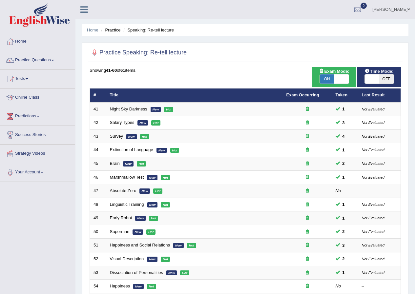
click at [35, 59] on link "Practice Questions" at bounding box center [37, 59] width 75 height 16
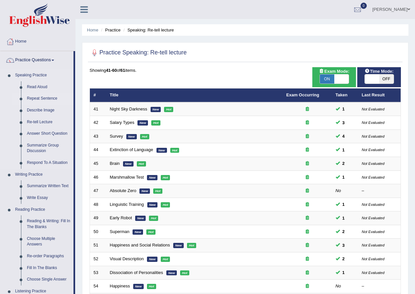
click at [34, 100] on link "Repeat Sentence" at bounding box center [49, 99] width 50 height 12
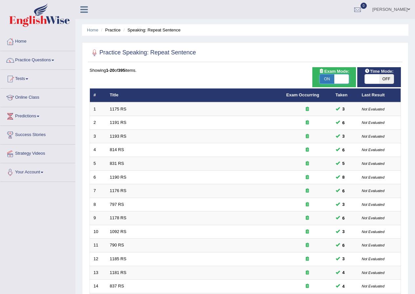
click at [342, 81] on span at bounding box center [341, 79] width 14 height 9
checkbox input "false"
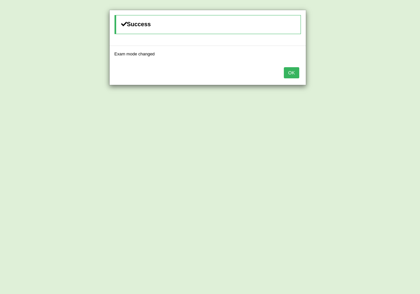
click at [293, 72] on button "OK" at bounding box center [291, 72] width 15 height 11
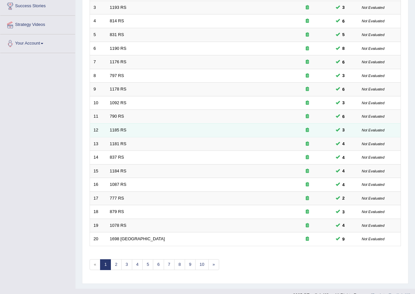
scroll to position [140, 0]
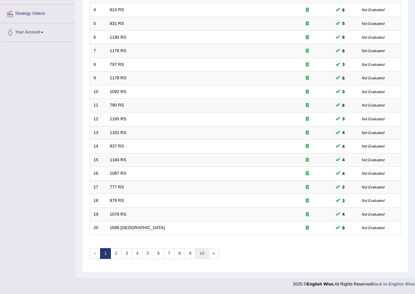
click at [204, 254] on link "10" at bounding box center [201, 253] width 13 height 11
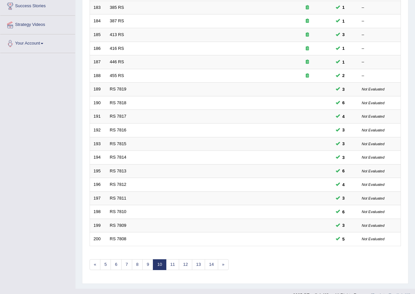
scroll to position [140, 0]
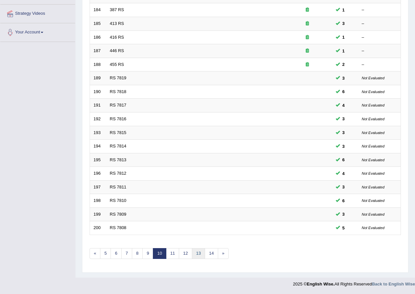
click at [202, 253] on link "13" at bounding box center [198, 253] width 13 height 11
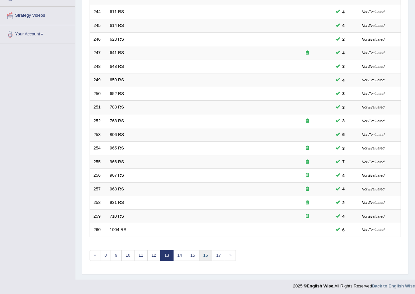
scroll to position [140, 0]
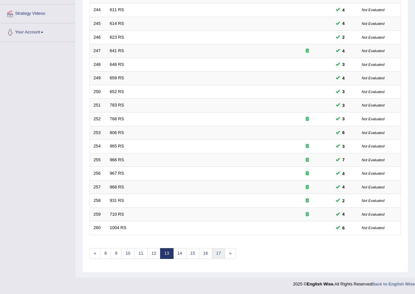
click at [222, 255] on link "17" at bounding box center [218, 253] width 13 height 11
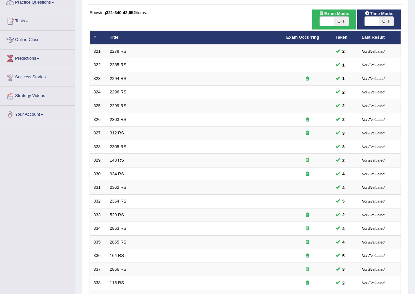
scroll to position [140, 0]
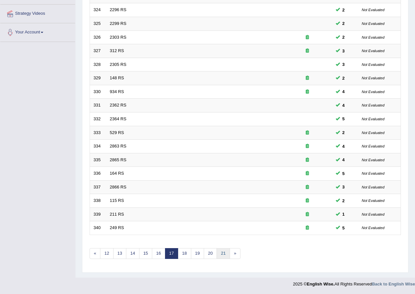
click at [222, 255] on link "21" at bounding box center [223, 253] width 13 height 11
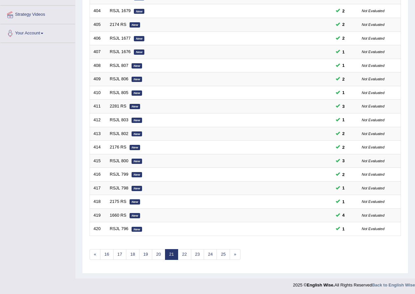
scroll to position [140, 0]
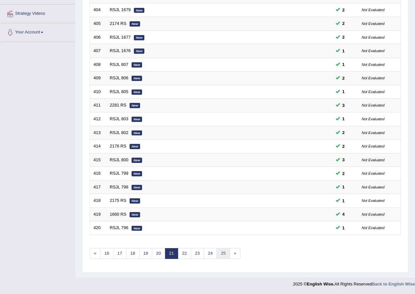
click at [222, 255] on link "25" at bounding box center [223, 253] width 13 height 11
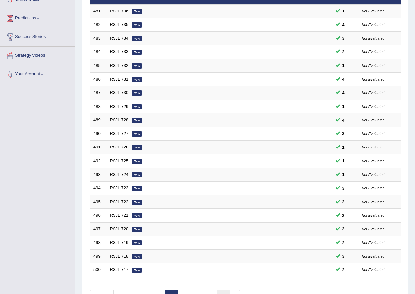
scroll to position [140, 0]
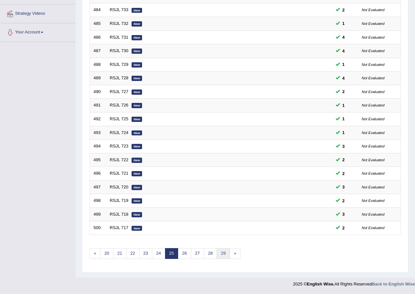
click at [222, 253] on link "29" at bounding box center [223, 253] width 13 height 11
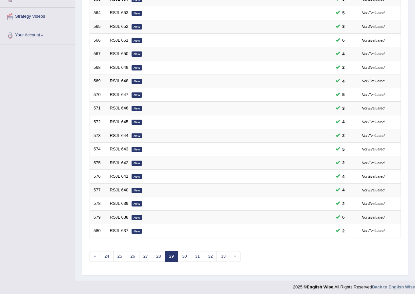
scroll to position [140, 0]
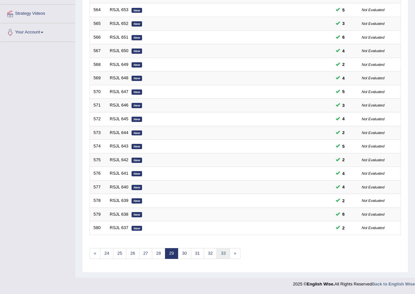
click at [222, 253] on link "33" at bounding box center [223, 253] width 13 height 11
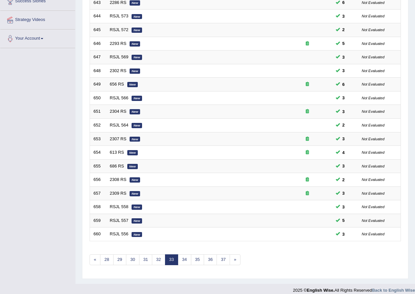
scroll to position [140, 0]
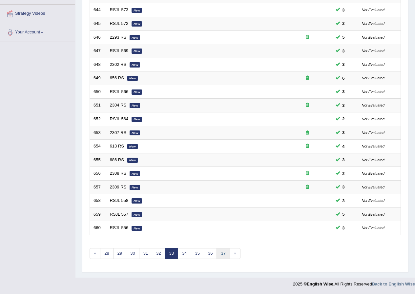
click at [222, 253] on link "37" at bounding box center [223, 253] width 13 height 11
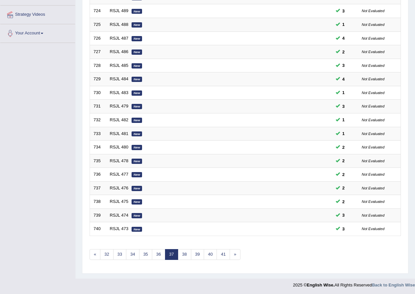
scroll to position [140, 0]
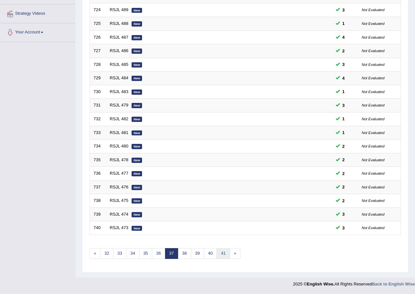
click at [222, 253] on link "41" at bounding box center [223, 253] width 13 height 11
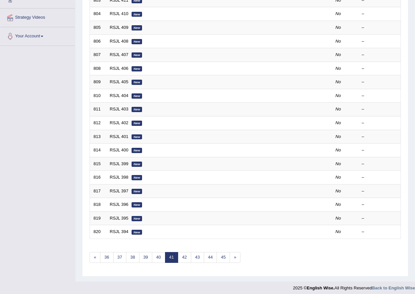
scroll to position [140, 0]
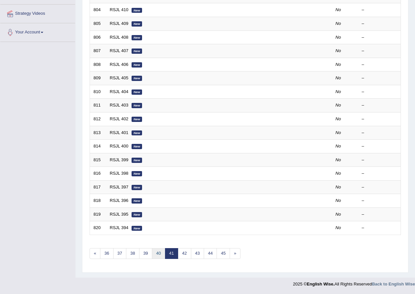
click at [162, 253] on link "40" at bounding box center [158, 253] width 13 height 11
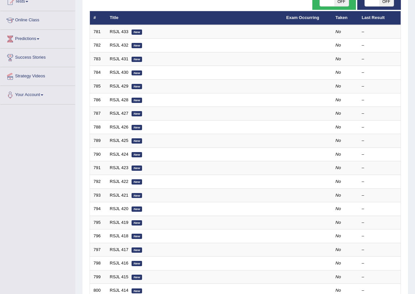
scroll to position [140, 0]
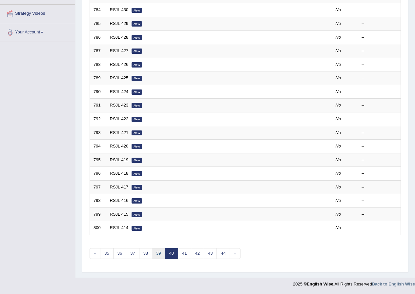
click at [155, 251] on link "39" at bounding box center [158, 253] width 13 height 11
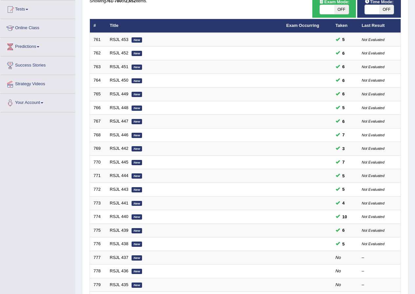
scroll to position [140, 0]
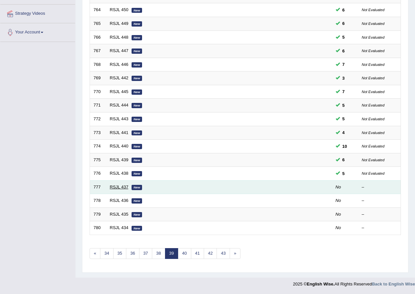
click at [112, 189] on link "RSJL 437" at bounding box center [119, 187] width 19 height 5
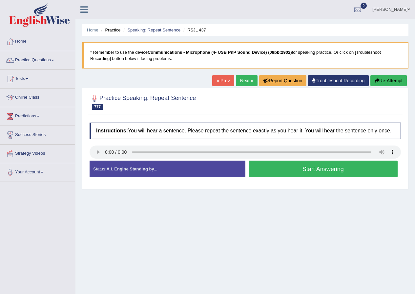
click at [340, 169] on button "Start Answering" at bounding box center [323, 169] width 149 height 17
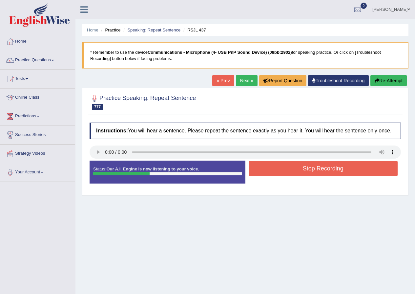
click at [340, 169] on button "Stop Recording" at bounding box center [323, 168] width 149 height 15
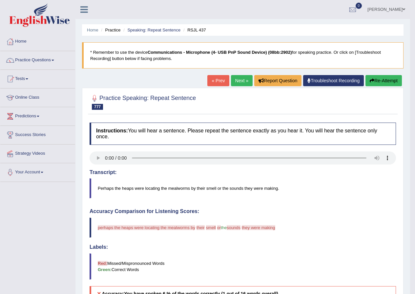
click at [393, 83] on button "Re-Attempt" at bounding box center [384, 80] width 36 height 11
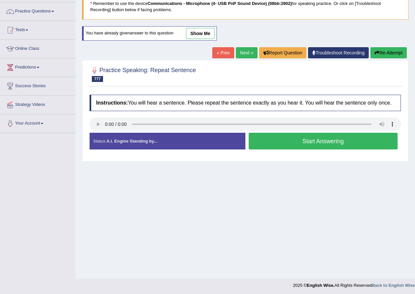
scroll to position [50, 0]
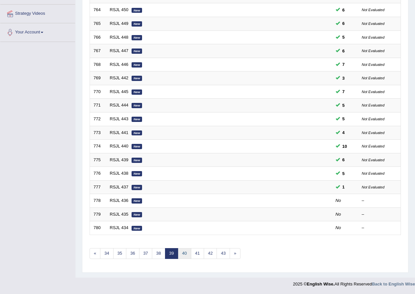
click at [185, 253] on link "40" at bounding box center [184, 253] width 13 height 11
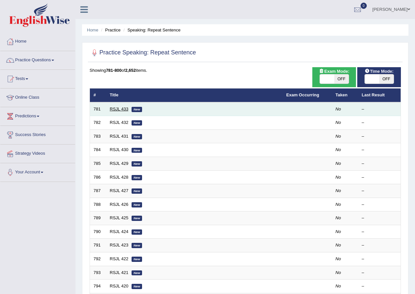
click at [114, 107] on link "RSJL 433" at bounding box center [119, 109] width 19 height 5
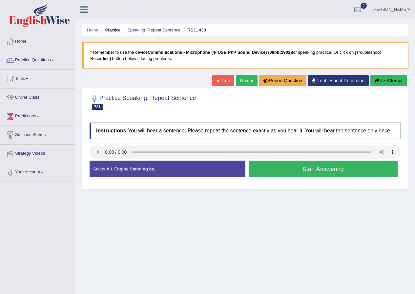
click at [290, 172] on button "Start Answering" at bounding box center [323, 169] width 149 height 17
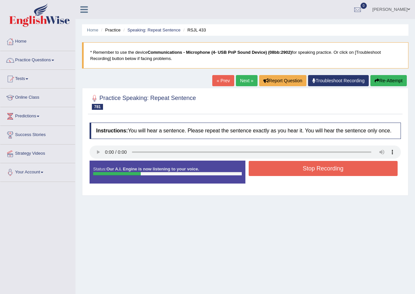
click at [290, 172] on button "Stop Recording" at bounding box center [323, 168] width 149 height 15
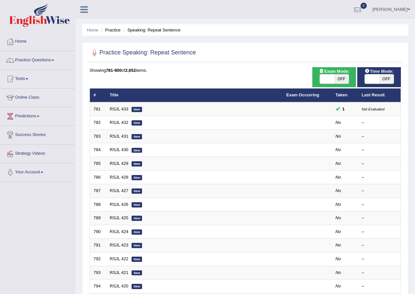
click at [366, 78] on span at bounding box center [372, 79] width 14 height 9
checkbox input "true"
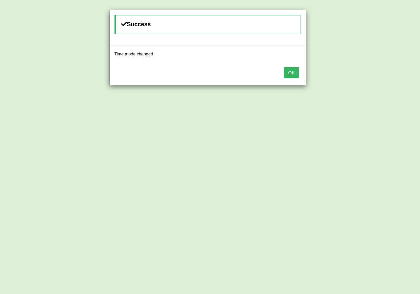
click at [293, 71] on button "OK" at bounding box center [291, 72] width 15 height 11
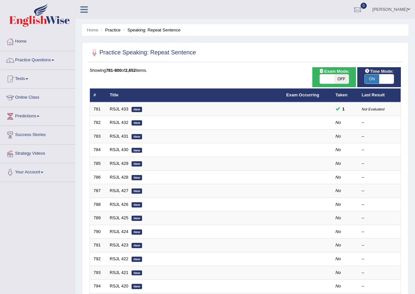
click at [328, 82] on span at bounding box center [327, 79] width 14 height 9
checkbox input "true"
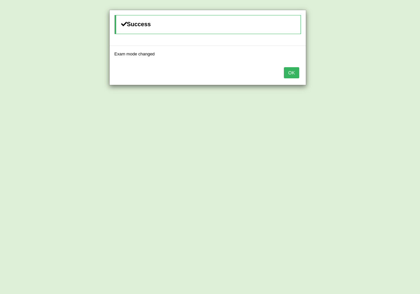
click at [288, 70] on button "OK" at bounding box center [291, 72] width 15 height 11
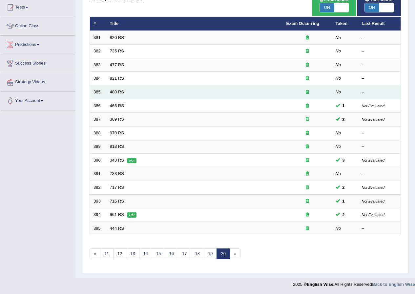
scroll to position [72, 0]
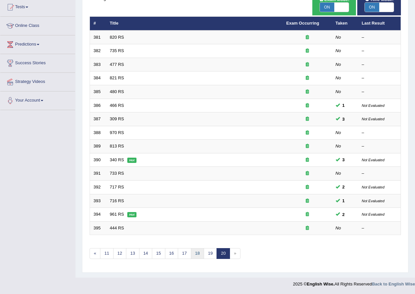
click at [194, 253] on link "18" at bounding box center [197, 253] width 13 height 11
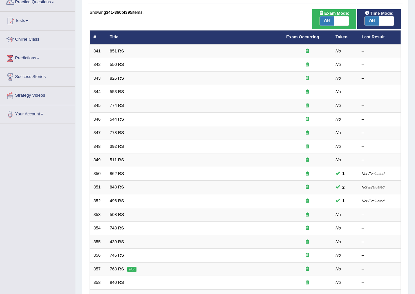
scroll to position [140, 0]
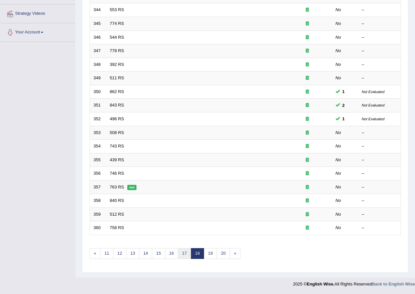
click at [182, 253] on link "17" at bounding box center [184, 253] width 13 height 11
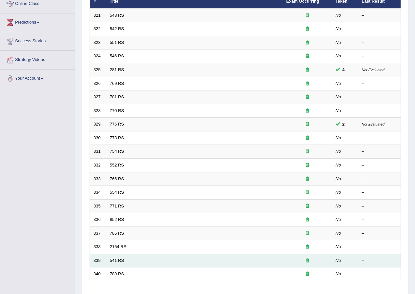
scroll to position [140, 0]
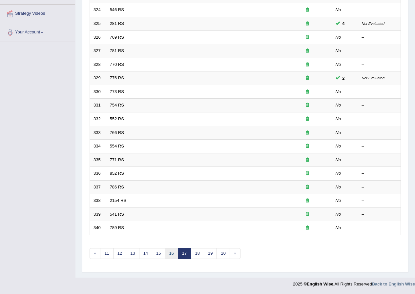
click at [171, 254] on link "16" at bounding box center [171, 253] width 13 height 11
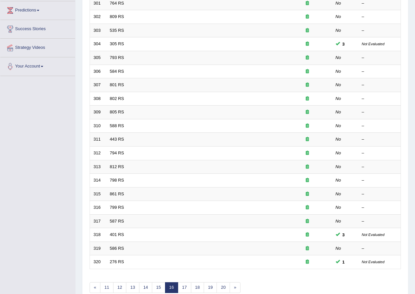
scroll to position [140, 0]
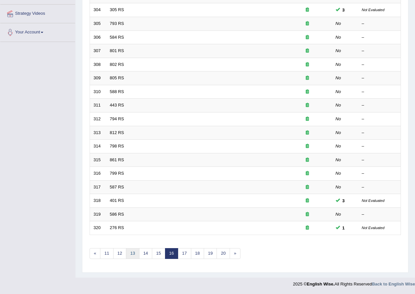
click at [133, 254] on link "13" at bounding box center [132, 253] width 13 height 11
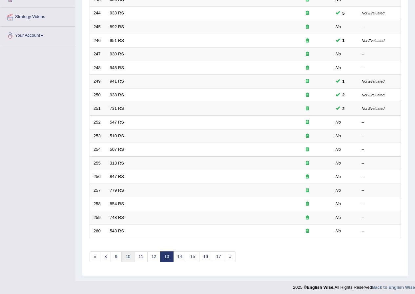
scroll to position [140, 0]
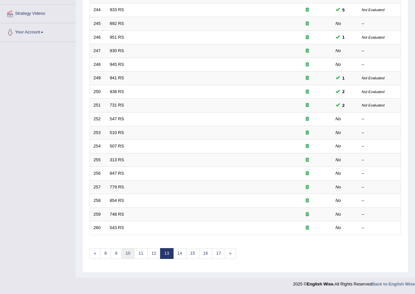
click at [127, 255] on link "10" at bounding box center [127, 253] width 13 height 11
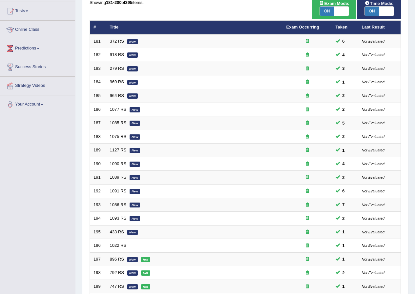
scroll to position [140, 0]
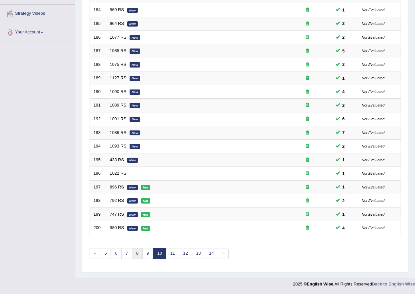
click at [135, 252] on link "8" at bounding box center [137, 253] width 11 height 11
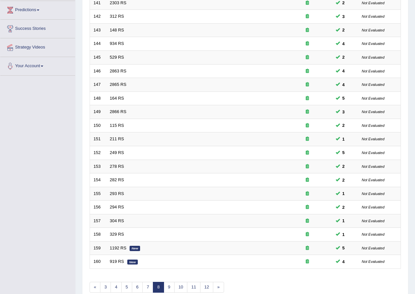
scroll to position [140, 0]
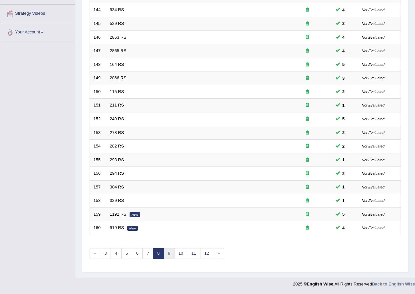
click at [170, 253] on link "9" at bounding box center [169, 253] width 11 height 11
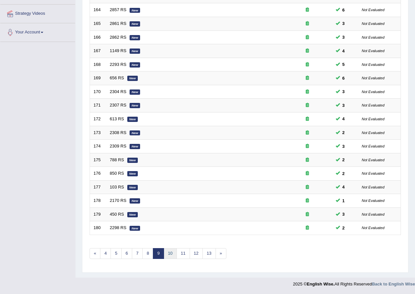
click at [170, 253] on link "10" at bounding box center [170, 253] width 13 height 11
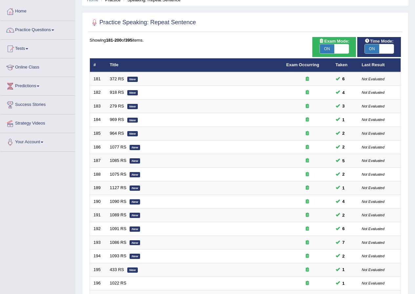
scroll to position [140, 0]
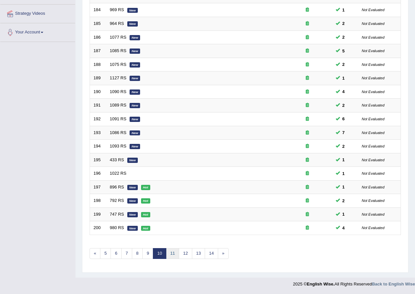
click at [170, 253] on link "11" at bounding box center [172, 253] width 13 height 11
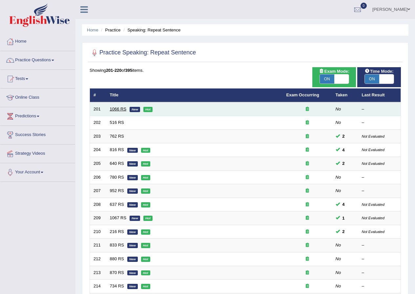
click at [117, 108] on link "1066 RS" at bounding box center [118, 109] width 17 height 5
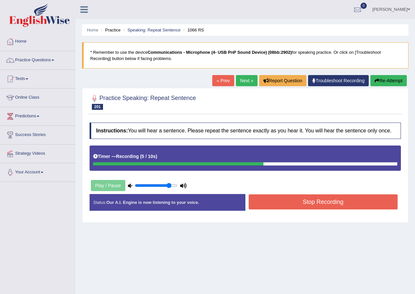
click at [277, 199] on button "Stop Recording" at bounding box center [323, 202] width 149 height 15
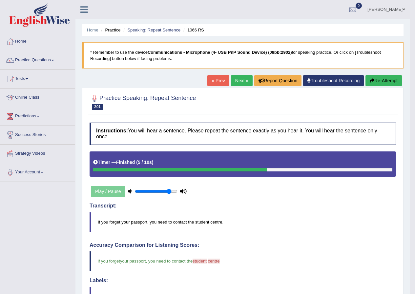
click at [234, 85] on link "Next »" at bounding box center [242, 80] width 22 height 11
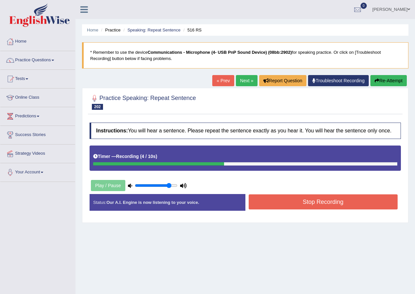
click at [265, 203] on button "Stop Recording" at bounding box center [323, 202] width 149 height 15
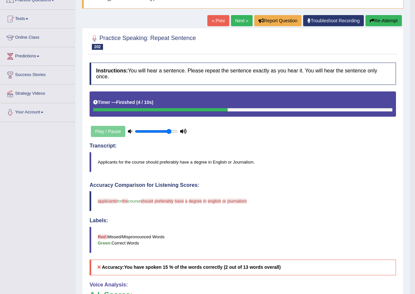
scroll to position [57, 0]
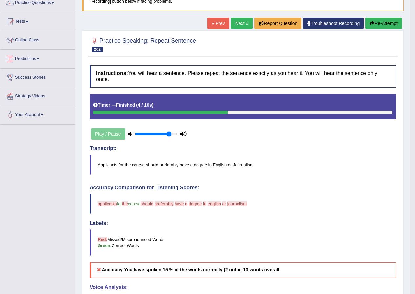
click at [375, 24] on button "Re-Attempt" at bounding box center [384, 23] width 36 height 11
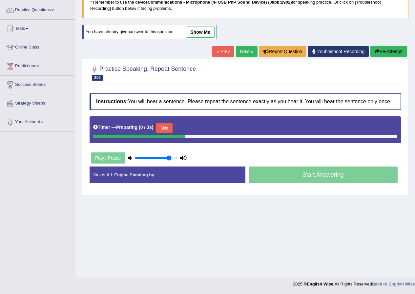
click at [170, 125] on button "Skip" at bounding box center [164, 128] width 16 height 10
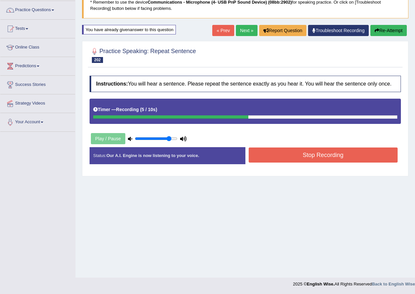
click at [270, 152] on button "Stop Recording" at bounding box center [323, 155] width 149 height 15
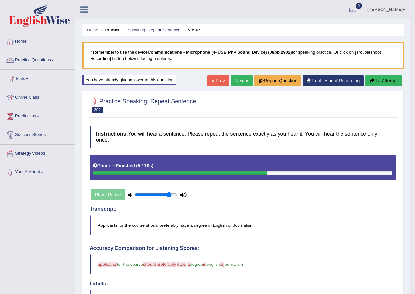
click at [384, 78] on button "Re-Attempt" at bounding box center [384, 80] width 36 height 11
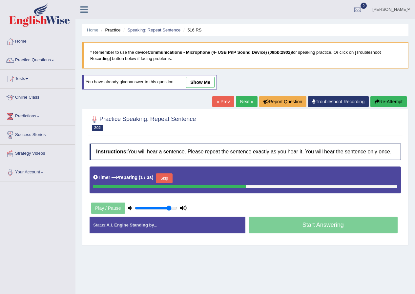
click at [164, 179] on button "Skip" at bounding box center [164, 179] width 16 height 10
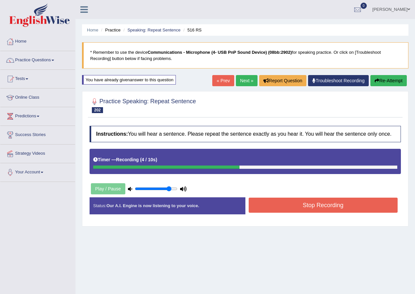
click at [282, 208] on button "Stop Recording" at bounding box center [323, 205] width 149 height 15
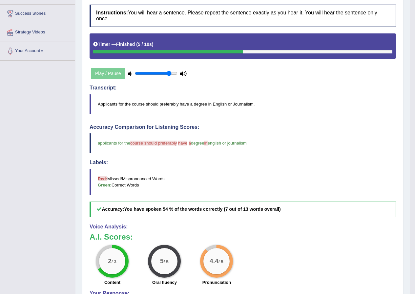
scroll to position [61, 0]
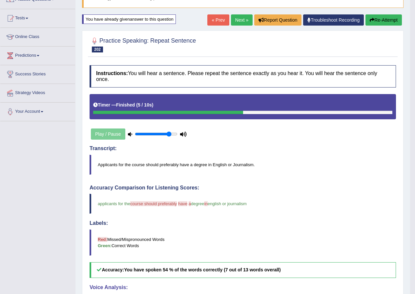
click at [237, 21] on link "Next »" at bounding box center [242, 19] width 22 height 11
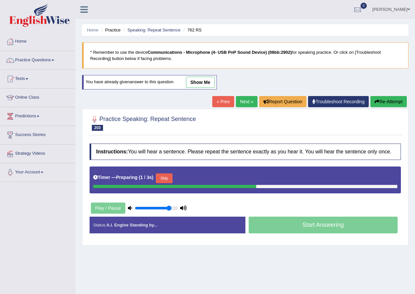
click at [166, 180] on button "Skip" at bounding box center [164, 179] width 16 height 10
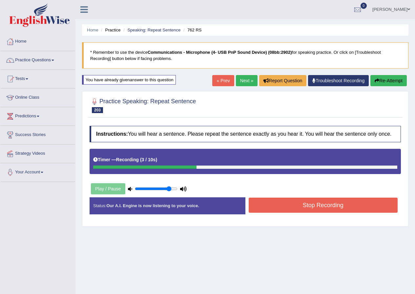
click at [320, 208] on button "Stop Recording" at bounding box center [323, 205] width 149 height 15
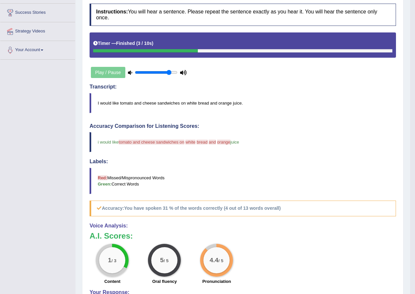
scroll to position [33, 0]
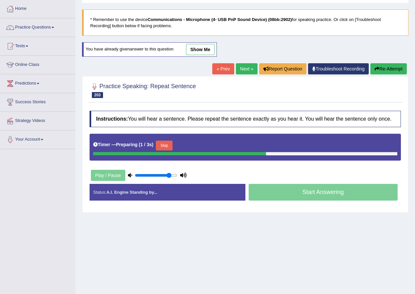
click at [170, 147] on button "Skip" at bounding box center [164, 146] width 16 height 10
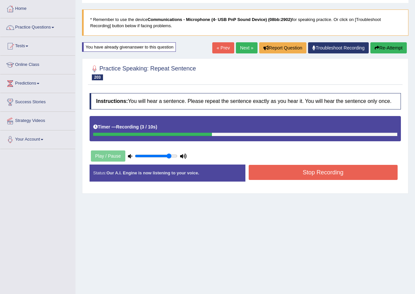
click at [272, 175] on button "Stop Recording" at bounding box center [323, 172] width 149 height 15
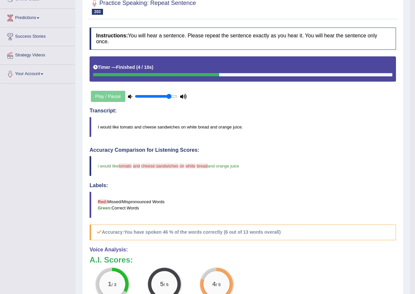
scroll to position [66, 0]
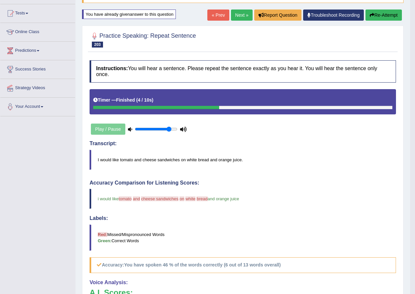
click at [385, 16] on button "Re-Attempt" at bounding box center [384, 15] width 36 height 11
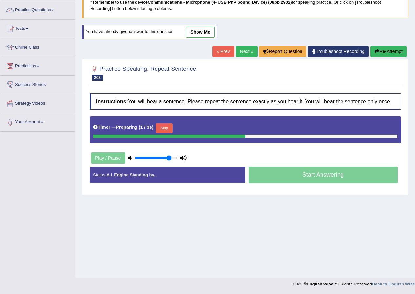
click at [169, 129] on button "Skip" at bounding box center [164, 128] width 16 height 10
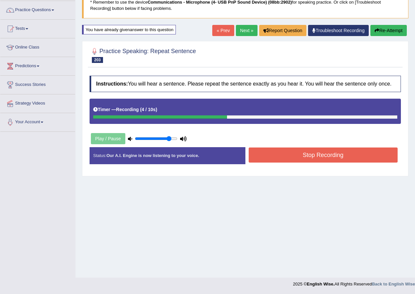
click at [279, 152] on button "Stop Recording" at bounding box center [323, 155] width 149 height 15
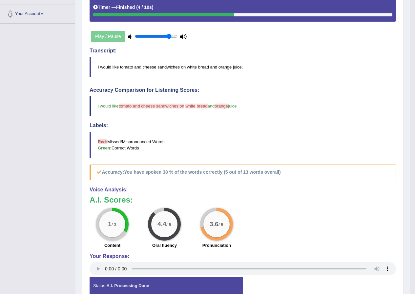
scroll to position [28, 0]
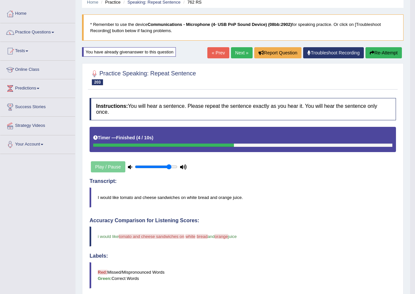
click at [388, 55] on button "Re-Attempt" at bounding box center [384, 52] width 36 height 11
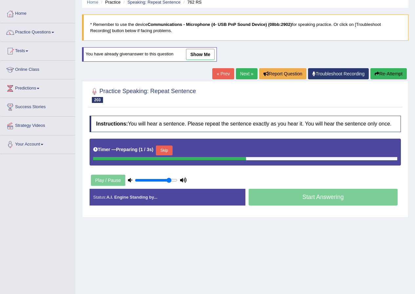
click at [165, 151] on button "Skip" at bounding box center [164, 151] width 16 height 10
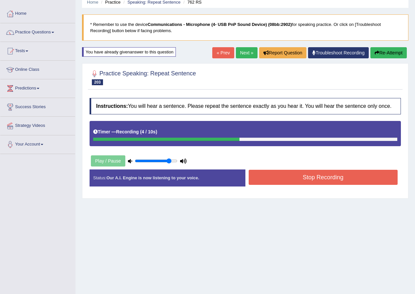
click at [287, 172] on button "Stop Recording" at bounding box center [323, 177] width 149 height 15
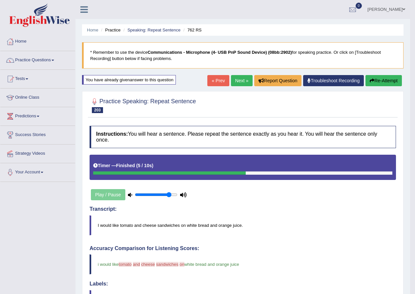
click at [236, 81] on link "Next »" at bounding box center [242, 80] width 22 height 11
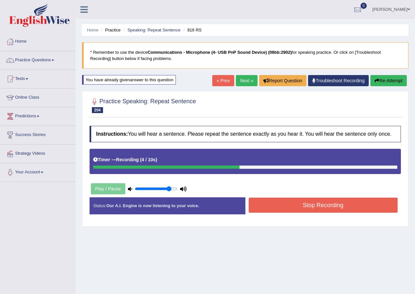
click at [320, 208] on button "Stop Recording" at bounding box center [323, 205] width 149 height 15
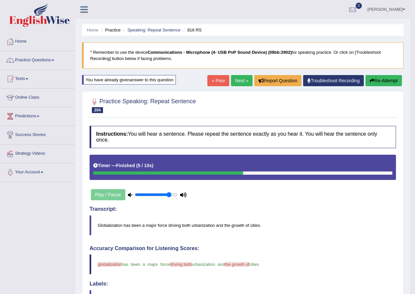
click at [387, 79] on button "Re-Attempt" at bounding box center [384, 80] width 36 height 11
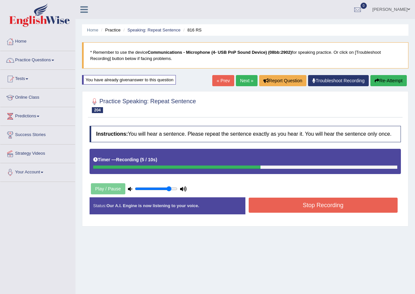
click at [331, 206] on button "Stop Recording" at bounding box center [323, 205] width 149 height 15
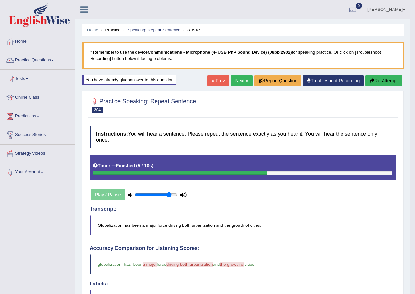
click at [242, 83] on link "Next »" at bounding box center [242, 80] width 22 height 11
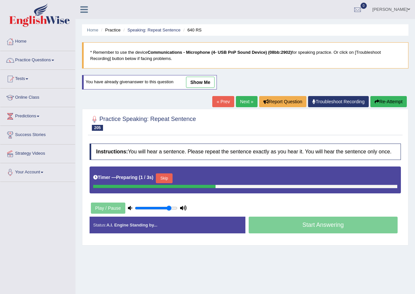
click at [172, 177] on button "Skip" at bounding box center [164, 179] width 16 height 10
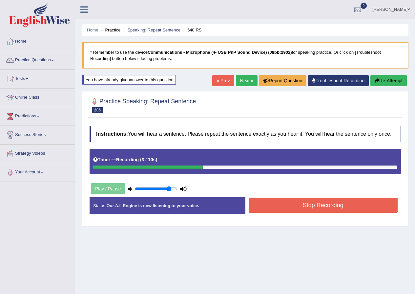
click at [334, 203] on button "Stop Recording" at bounding box center [323, 205] width 149 height 15
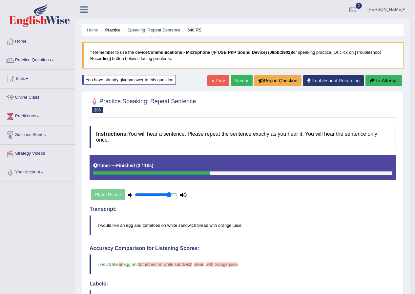
click at [383, 83] on button "Re-Attempt" at bounding box center [384, 80] width 36 height 11
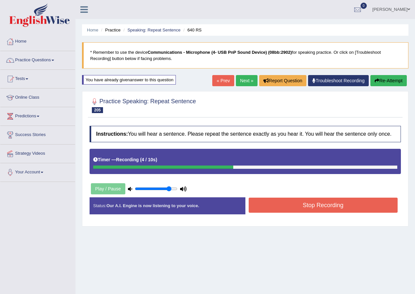
click at [310, 210] on button "Stop Recording" at bounding box center [323, 205] width 149 height 15
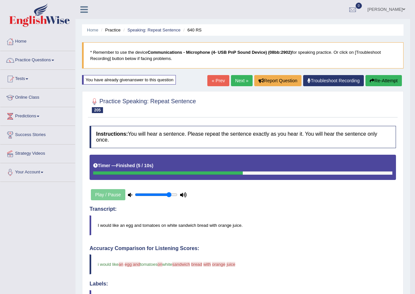
click at [393, 79] on button "Re-Attempt" at bounding box center [384, 80] width 36 height 11
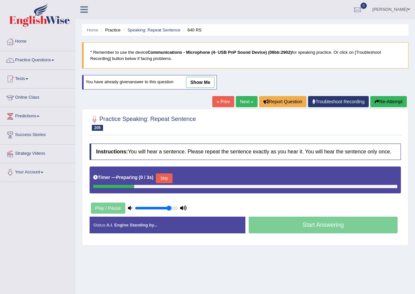
click at [172, 178] on button "Skip" at bounding box center [164, 179] width 16 height 10
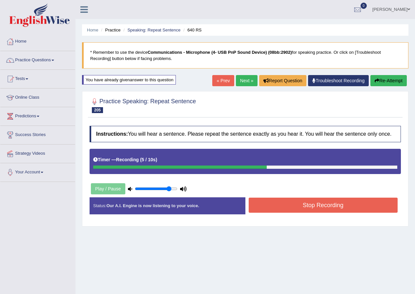
click at [272, 203] on button "Stop Recording" at bounding box center [323, 205] width 149 height 15
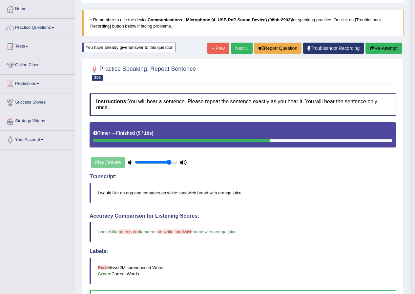
scroll to position [28, 0]
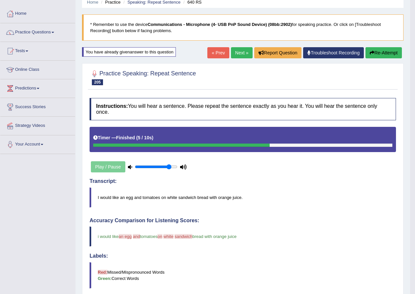
click at [240, 52] on link "Next »" at bounding box center [242, 52] width 22 height 11
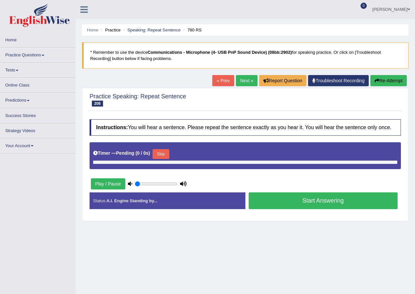
type input "0.85"
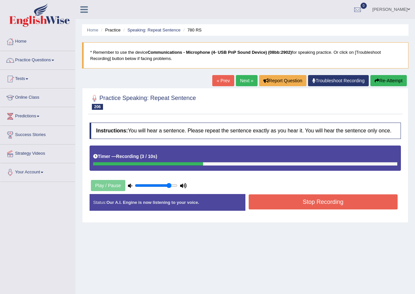
click at [334, 201] on button "Stop Recording" at bounding box center [323, 202] width 149 height 15
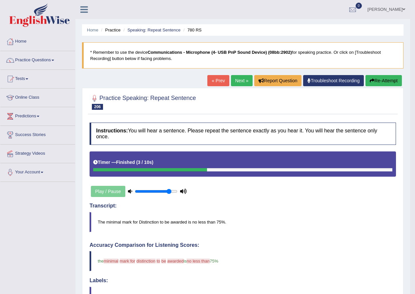
click at [388, 84] on button "Re-Attempt" at bounding box center [384, 80] width 36 height 11
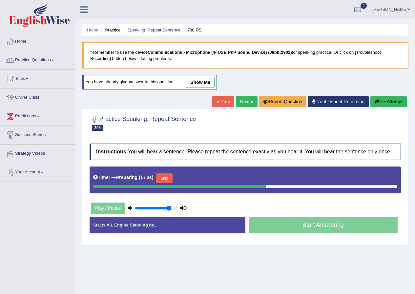
click at [165, 181] on button "Skip" at bounding box center [164, 179] width 16 height 10
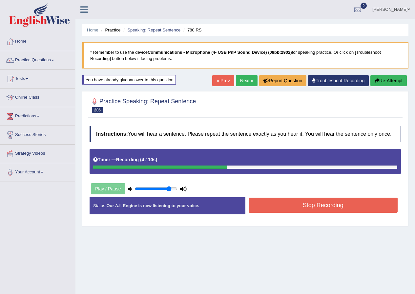
click at [287, 211] on button "Stop Recording" at bounding box center [323, 205] width 149 height 15
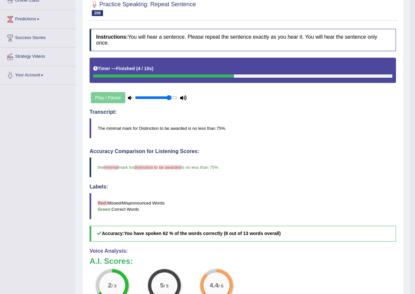
scroll to position [33, 0]
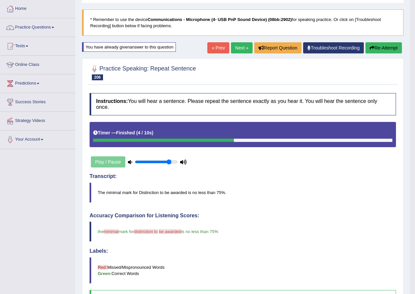
click at [237, 47] on link "Next »" at bounding box center [242, 47] width 22 height 11
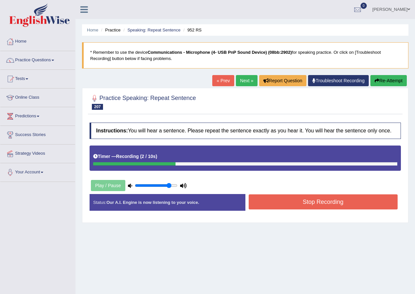
click at [272, 202] on button "Stop Recording" at bounding box center [323, 202] width 149 height 15
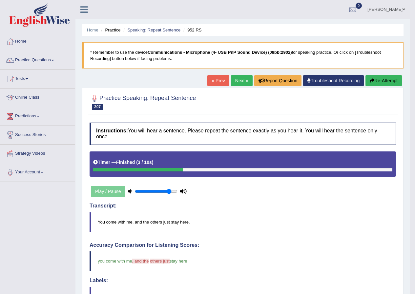
click at [385, 77] on button "Re-Attempt" at bounding box center [384, 80] width 36 height 11
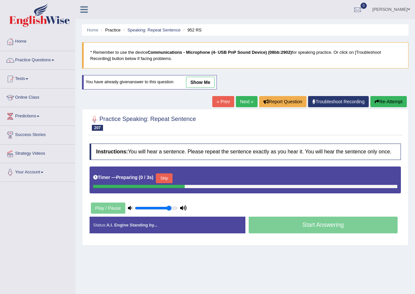
click at [163, 177] on button "Skip" at bounding box center [164, 179] width 16 height 10
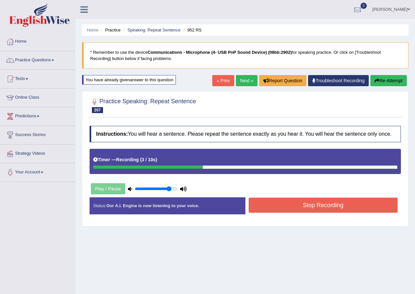
click at [268, 204] on button "Stop Recording" at bounding box center [323, 205] width 149 height 15
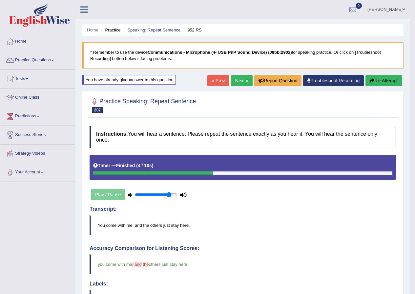
click at [234, 81] on link "Next »" at bounding box center [242, 80] width 22 height 11
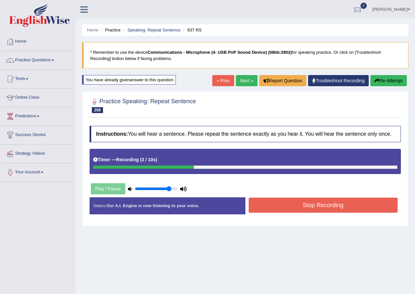
click at [303, 203] on button "Stop Recording" at bounding box center [323, 205] width 149 height 15
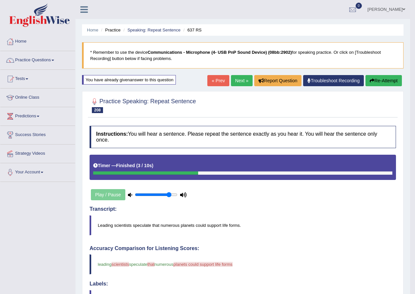
click at [392, 78] on button "Re-Attempt" at bounding box center [384, 80] width 36 height 11
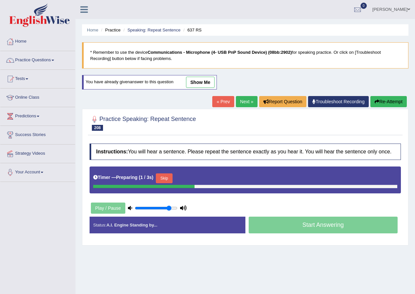
click at [170, 178] on button "Skip" at bounding box center [164, 179] width 16 height 10
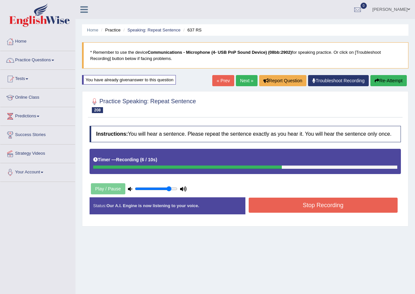
click at [330, 210] on button "Stop Recording" at bounding box center [323, 205] width 149 height 15
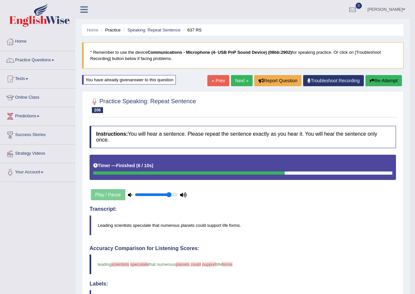
click at [392, 78] on button "Re-Attempt" at bounding box center [384, 80] width 36 height 11
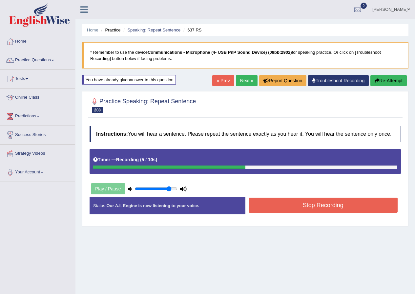
click at [275, 206] on button "Stop Recording" at bounding box center [323, 205] width 149 height 15
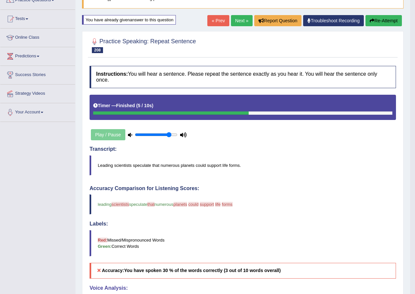
scroll to position [28, 0]
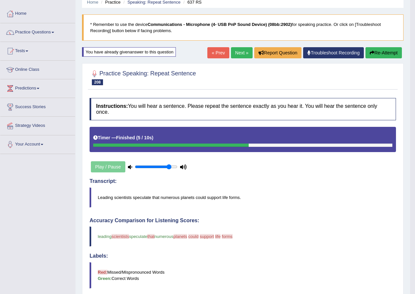
click at [236, 53] on link "Next »" at bounding box center [242, 52] width 22 height 11
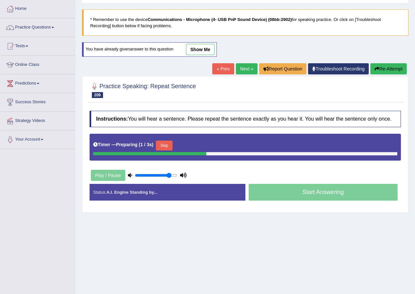
click at [172, 147] on button "Skip" at bounding box center [164, 146] width 16 height 10
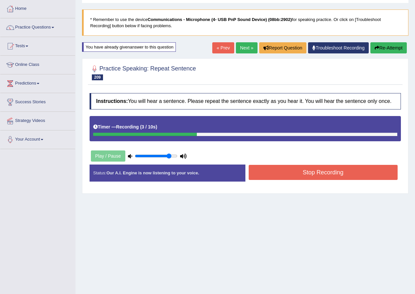
click at [272, 172] on button "Stop Recording" at bounding box center [323, 172] width 149 height 15
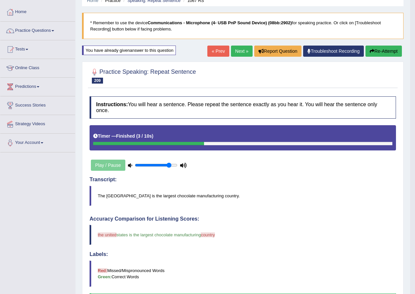
scroll to position [28, 0]
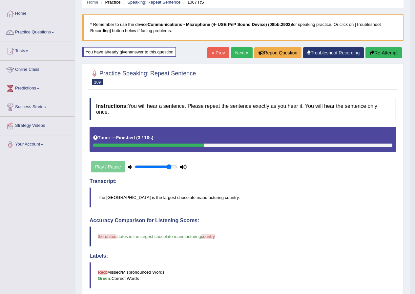
click at [231, 50] on link "Next »" at bounding box center [242, 52] width 22 height 11
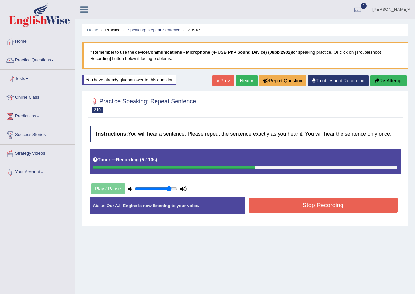
click at [292, 210] on button "Stop Recording" at bounding box center [323, 205] width 149 height 15
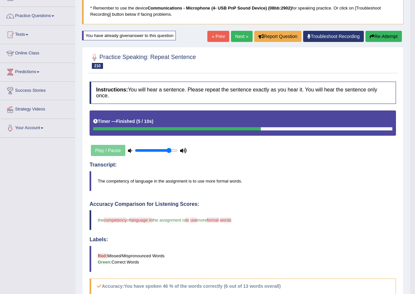
scroll to position [33, 0]
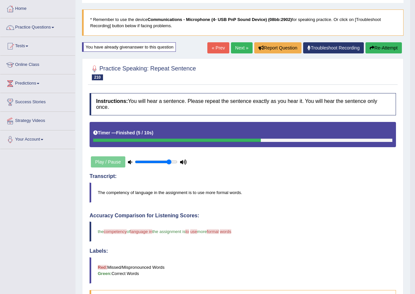
click at [380, 47] on button "Re-Attempt" at bounding box center [384, 47] width 36 height 11
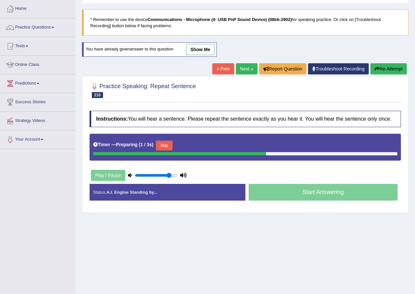
click at [168, 142] on button "Skip" at bounding box center [164, 146] width 16 height 10
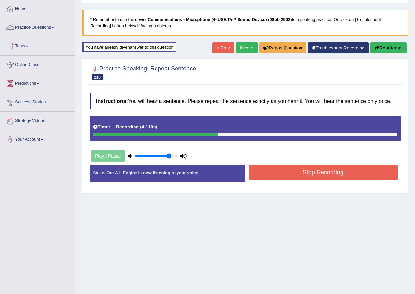
click at [300, 172] on button "Stop Recording" at bounding box center [323, 172] width 149 height 15
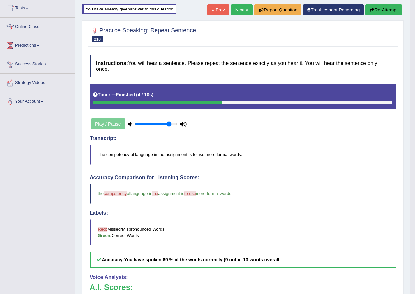
scroll to position [61, 0]
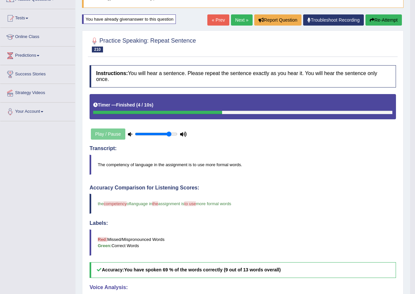
click at [244, 21] on link "Next »" at bounding box center [242, 19] width 22 height 11
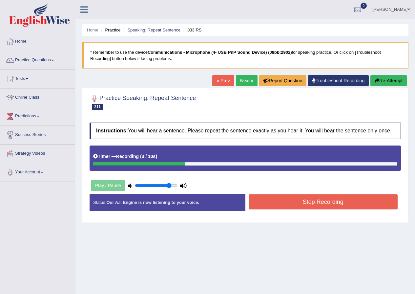
click at [300, 201] on button "Stop Recording" at bounding box center [323, 202] width 149 height 15
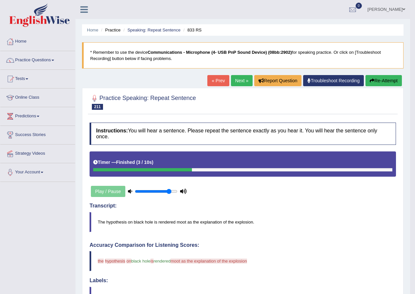
click at [385, 80] on button "Re-Attempt" at bounding box center [384, 80] width 36 height 11
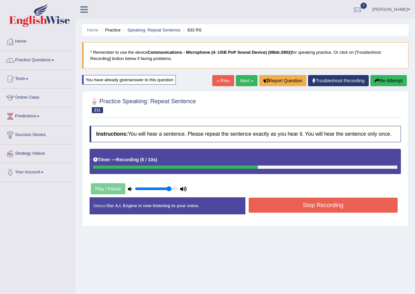
click at [342, 207] on button "Stop Recording" at bounding box center [323, 205] width 149 height 15
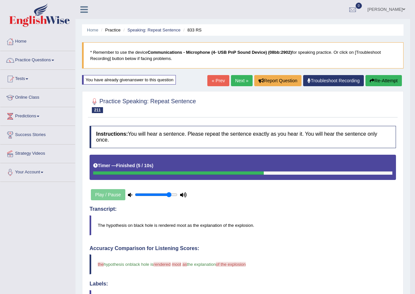
click at [244, 77] on link "Next »" at bounding box center [242, 80] width 22 height 11
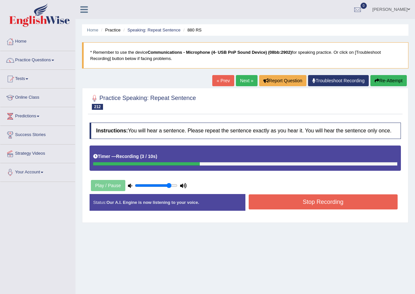
click at [298, 203] on button "Stop Recording" at bounding box center [323, 202] width 149 height 15
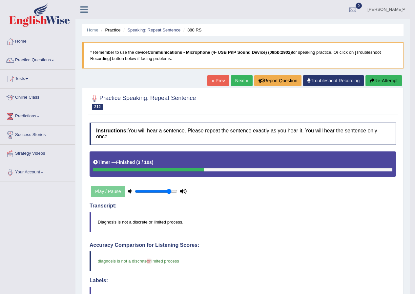
click at [241, 82] on link "Next »" at bounding box center [242, 80] width 22 height 11
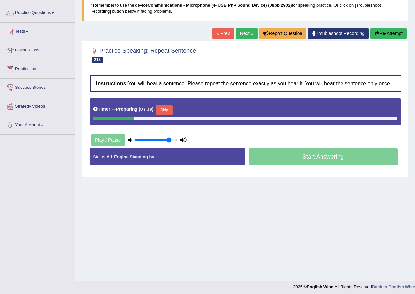
scroll to position [50, 0]
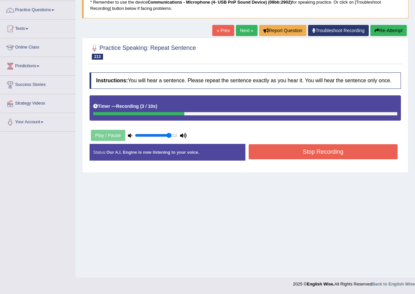
click at [316, 150] on button "Stop Recording" at bounding box center [323, 151] width 149 height 15
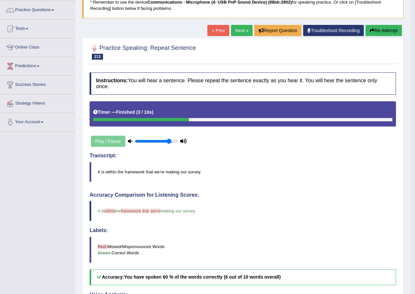
click at [376, 32] on button "Re-Attempt" at bounding box center [384, 30] width 36 height 11
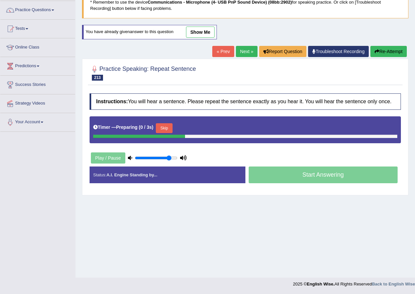
click at [168, 129] on button "Skip" at bounding box center [164, 128] width 16 height 10
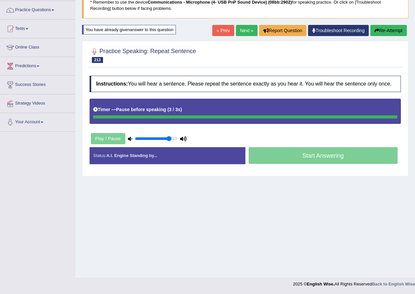
drag, startPoint x: 388, startPoint y: 26, endPoint x: 387, endPoint y: 30, distance: 4.1
click at [388, 26] on button "Re-Attempt" at bounding box center [389, 30] width 36 height 11
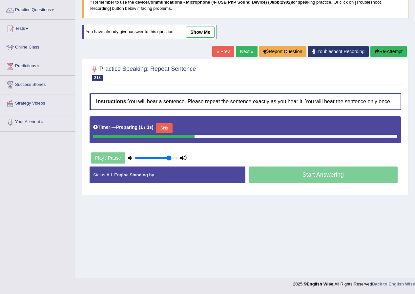
click at [168, 123] on button "Skip" at bounding box center [164, 128] width 16 height 10
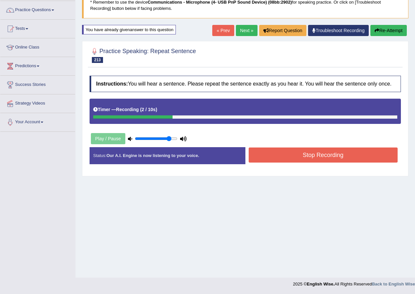
click at [267, 160] on button "Stop Recording" at bounding box center [323, 155] width 149 height 15
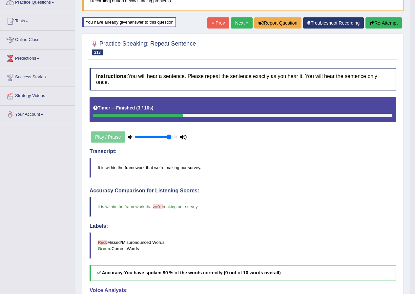
scroll to position [50, 0]
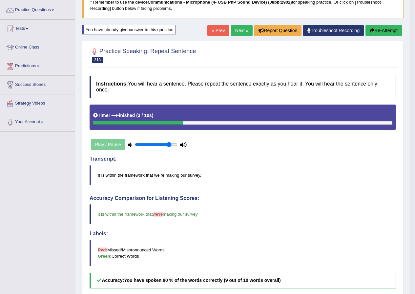
click at [238, 29] on link "Next »" at bounding box center [242, 30] width 22 height 11
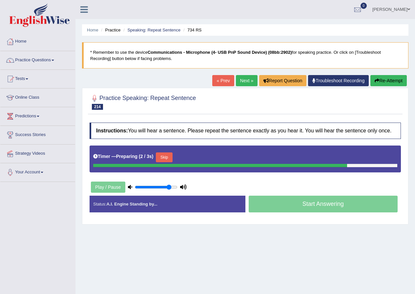
click at [171, 158] on button "Skip" at bounding box center [164, 158] width 16 height 10
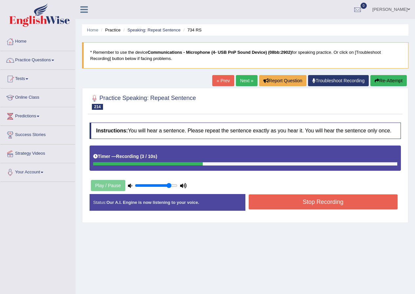
click at [269, 204] on button "Stop Recording" at bounding box center [323, 202] width 149 height 15
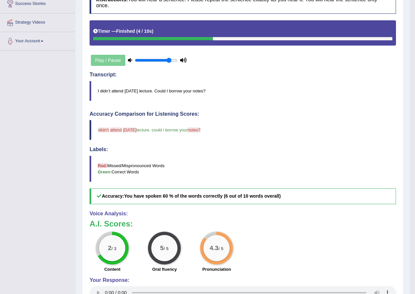
scroll to position [33, 0]
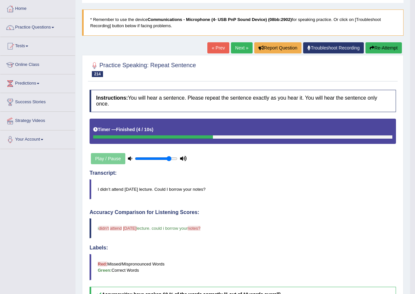
click at [373, 49] on button "Re-Attempt" at bounding box center [384, 47] width 36 height 11
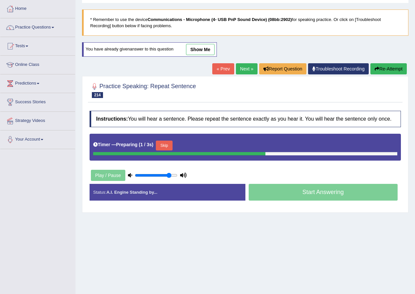
click at [172, 144] on button "Skip" at bounding box center [164, 146] width 16 height 10
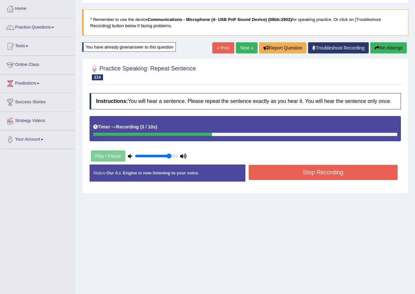
click at [308, 178] on button "Stop Recording" at bounding box center [323, 172] width 149 height 15
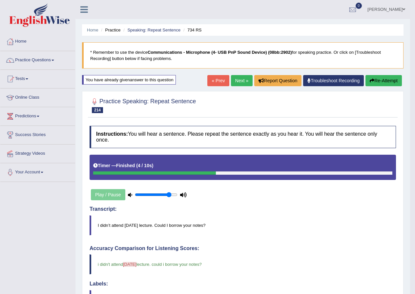
click at [232, 80] on link "Next »" at bounding box center [242, 80] width 22 height 11
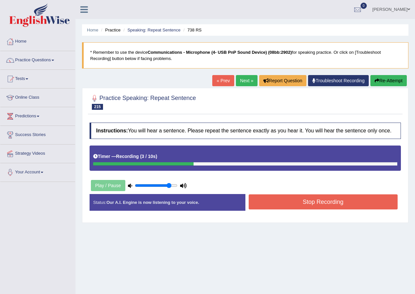
click at [327, 205] on button "Stop Recording" at bounding box center [323, 202] width 149 height 15
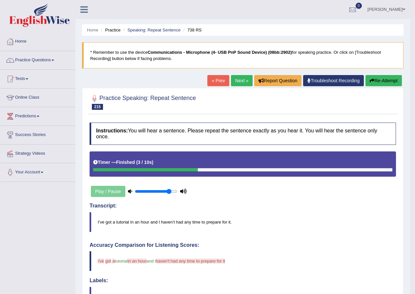
click at [386, 77] on button "Re-Attempt" at bounding box center [384, 80] width 36 height 11
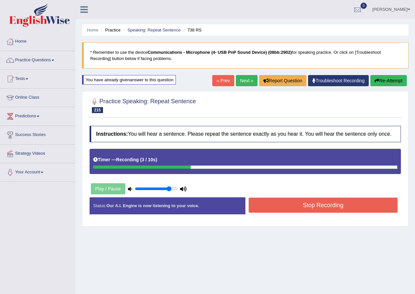
click at [322, 203] on button "Stop Recording" at bounding box center [323, 205] width 149 height 15
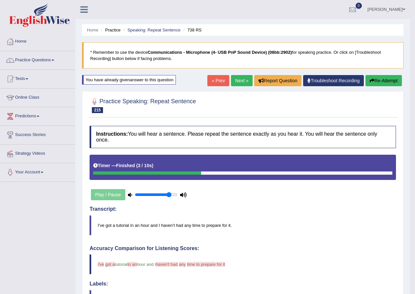
click at [394, 84] on button "Re-Attempt" at bounding box center [384, 80] width 36 height 11
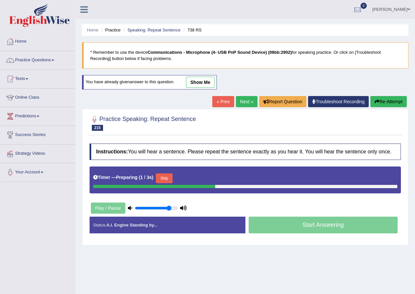
click at [170, 172] on div "Timer — Preparing ( 1 / 3s ) Skip" at bounding box center [245, 178] width 304 height 13
click at [170, 175] on button "Skip" at bounding box center [164, 179] width 16 height 10
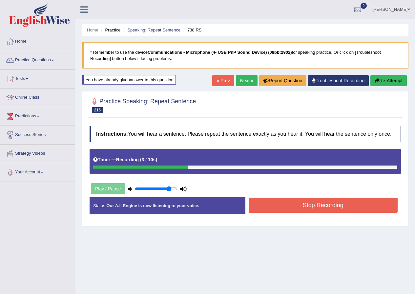
click at [297, 212] on button "Stop Recording" at bounding box center [323, 205] width 149 height 15
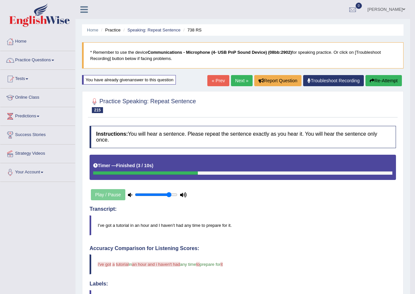
click at [390, 82] on button "Re-Attempt" at bounding box center [384, 80] width 36 height 11
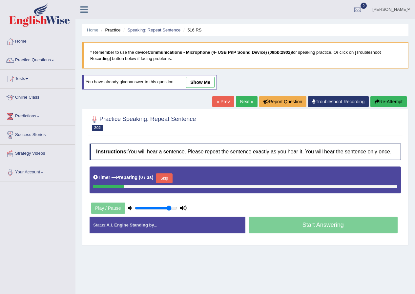
scroll to position [50, 0]
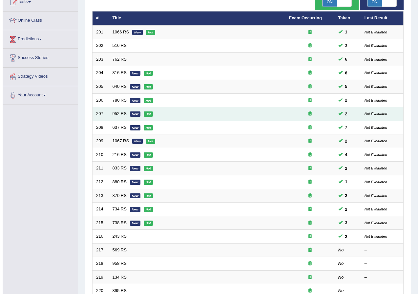
scroll to position [66, 0]
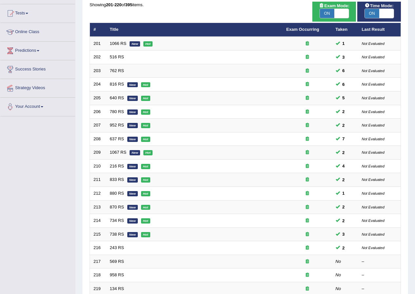
click at [389, 16] on span at bounding box center [386, 13] width 14 height 9
checkbox input "false"
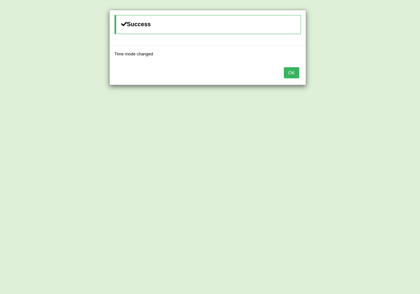
click at [288, 73] on button "OK" at bounding box center [291, 72] width 15 height 11
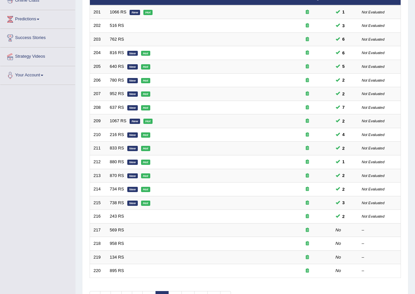
scroll to position [140, 0]
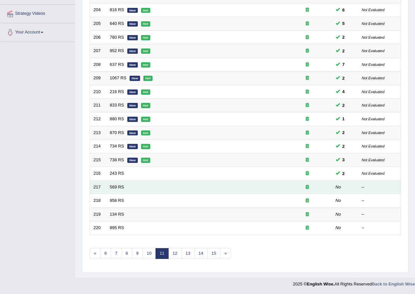
click at [120, 184] on td "569 RS" at bounding box center [194, 188] width 177 height 14
click at [117, 187] on link "569 RS" at bounding box center [117, 187] width 14 height 5
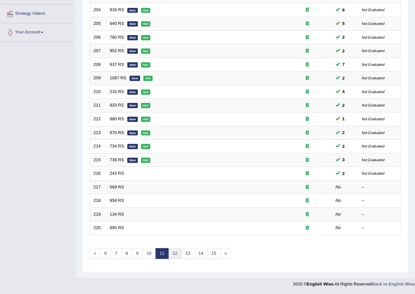
click at [177, 256] on link "12" at bounding box center [174, 253] width 13 height 11
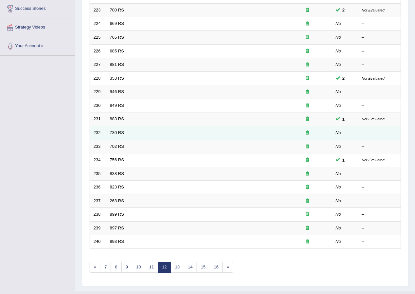
scroll to position [131, 0]
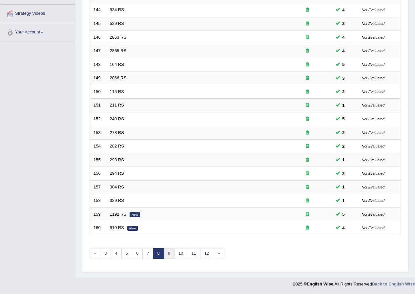
click at [171, 252] on link "9" at bounding box center [169, 253] width 11 height 11
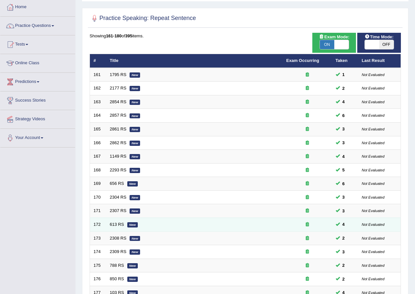
scroll to position [131, 0]
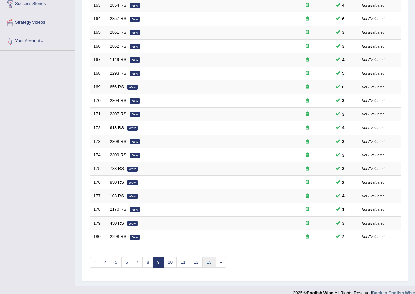
click at [206, 260] on link "13" at bounding box center [209, 262] width 13 height 11
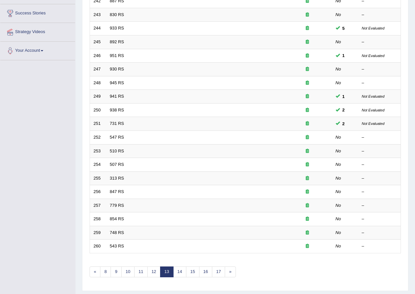
scroll to position [131, 0]
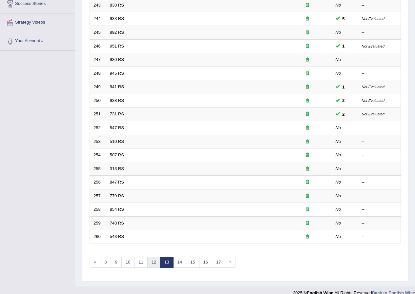
click at [154, 263] on link "12" at bounding box center [153, 262] width 13 height 11
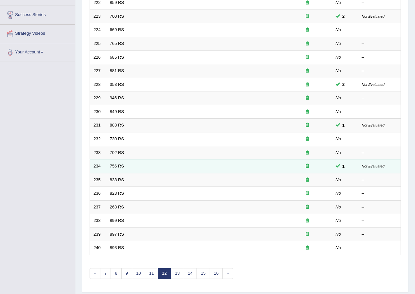
scroll to position [140, 0]
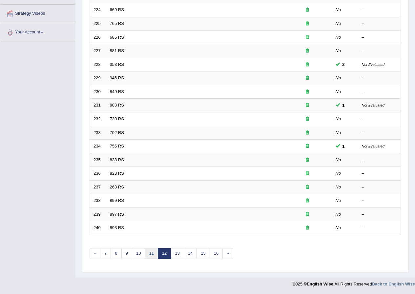
click at [152, 254] on link "11" at bounding box center [151, 253] width 13 height 11
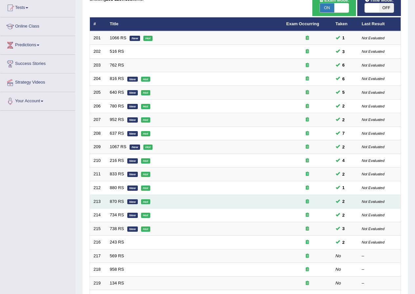
scroll to position [131, 0]
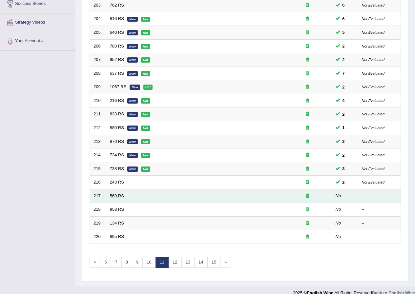
click at [114, 194] on link "569 RS" at bounding box center [117, 196] width 14 height 5
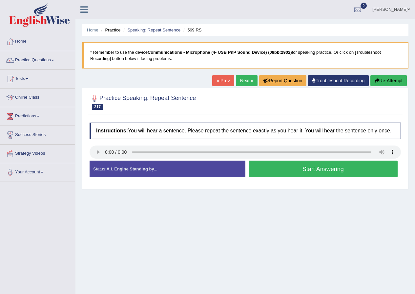
click at [271, 174] on button "Start Answering" at bounding box center [323, 169] width 149 height 17
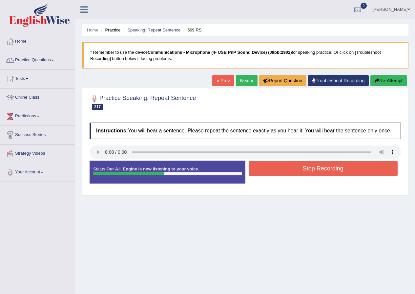
click at [273, 171] on button "Stop Recording" at bounding box center [323, 168] width 149 height 15
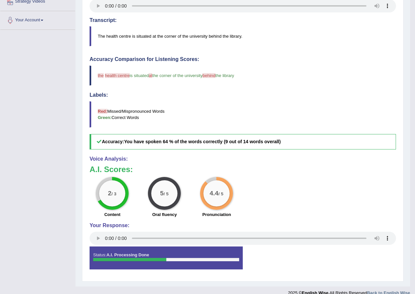
scroll to position [161, 0]
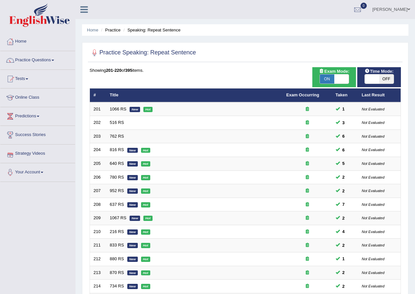
click at [373, 77] on span at bounding box center [372, 79] width 14 height 9
checkbox input "true"
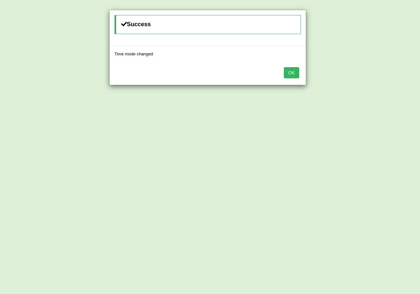
click at [290, 73] on button "OK" at bounding box center [291, 72] width 15 height 11
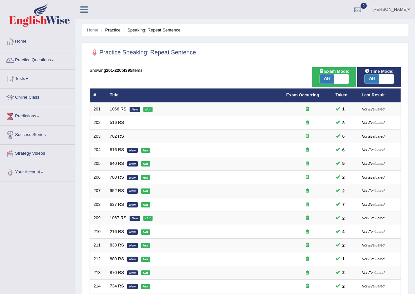
scroll to position [140, 0]
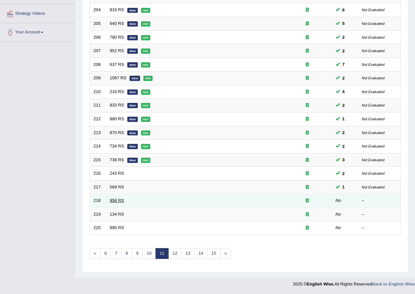
click at [112, 201] on link "958 RS" at bounding box center [117, 200] width 14 height 5
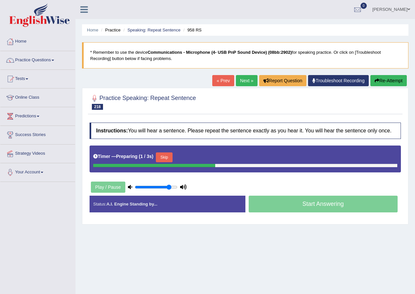
click at [168, 156] on button "Skip" at bounding box center [164, 158] width 16 height 10
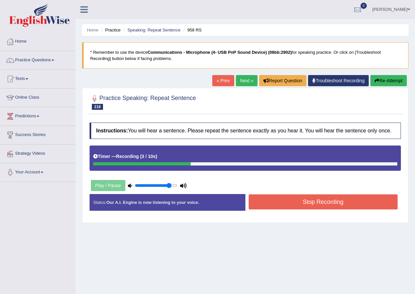
click at [268, 200] on button "Stop Recording" at bounding box center [323, 202] width 149 height 15
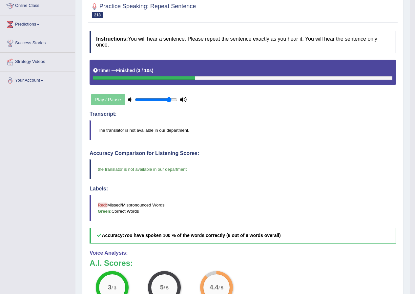
scroll to position [33, 0]
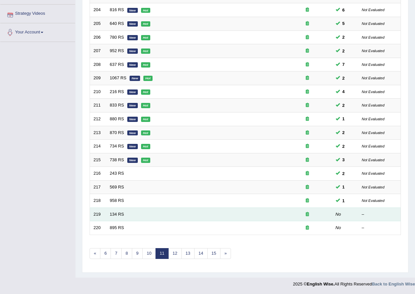
click at [122, 217] on td "134 RS" at bounding box center [194, 215] width 177 height 14
click at [121, 213] on link "134 RS" at bounding box center [117, 214] width 14 height 5
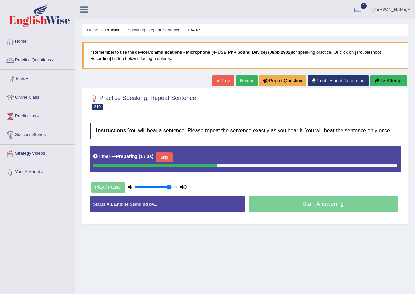
click at [167, 160] on button "Skip" at bounding box center [164, 158] width 16 height 10
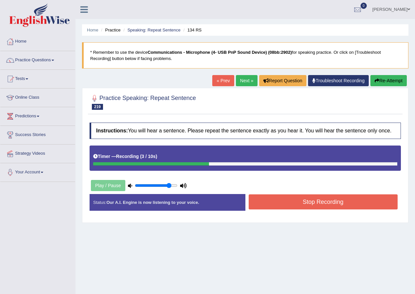
click at [275, 204] on button "Stop Recording" at bounding box center [323, 202] width 149 height 15
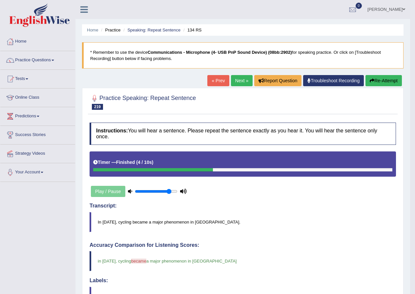
click at [384, 83] on button "Re-Attempt" at bounding box center [384, 80] width 36 height 11
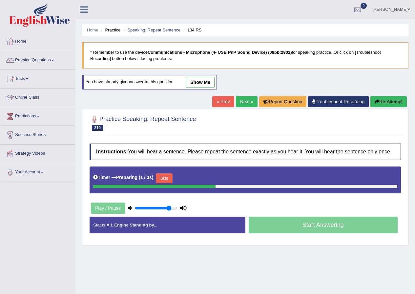
click at [176, 174] on div "Timer — Preparing ( 1 / 3s ) Skip" at bounding box center [245, 178] width 304 height 13
click at [165, 176] on button "Skip" at bounding box center [164, 179] width 16 height 10
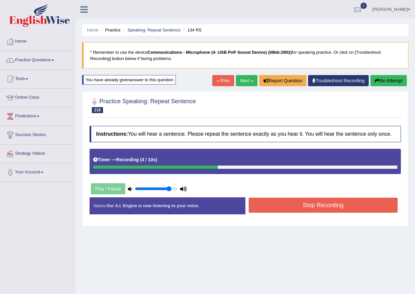
click at [284, 209] on button "Stop Recording" at bounding box center [323, 205] width 149 height 15
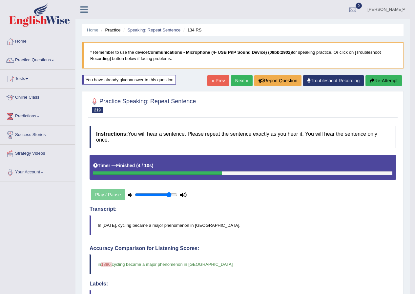
click at [238, 84] on link "Next »" at bounding box center [242, 80] width 22 height 11
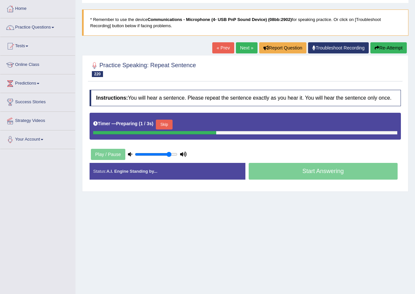
click at [172, 126] on button "Skip" at bounding box center [164, 125] width 16 height 10
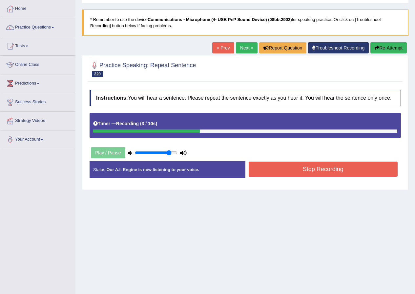
click at [295, 171] on button "Stop Recording" at bounding box center [323, 169] width 149 height 15
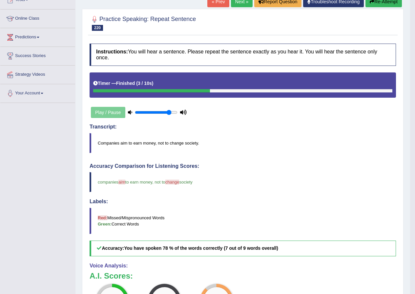
scroll to position [57, 0]
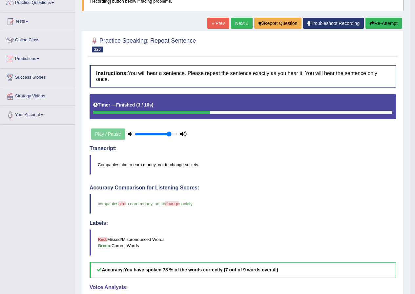
click at [237, 23] on link "Next »" at bounding box center [242, 23] width 22 height 11
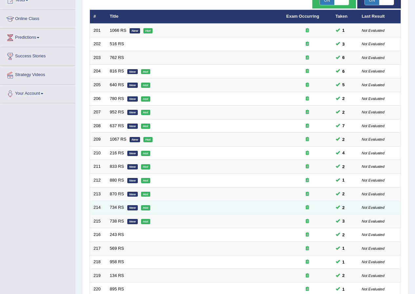
scroll to position [140, 0]
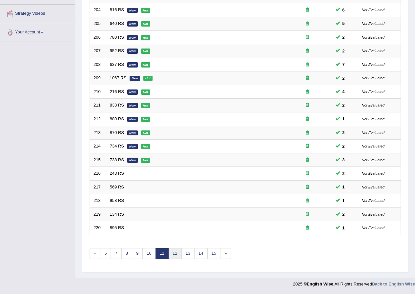
click at [179, 252] on link "12" at bounding box center [174, 253] width 13 height 11
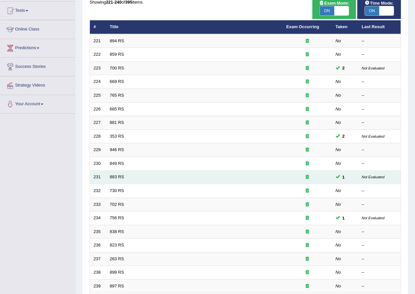
scroll to position [33, 0]
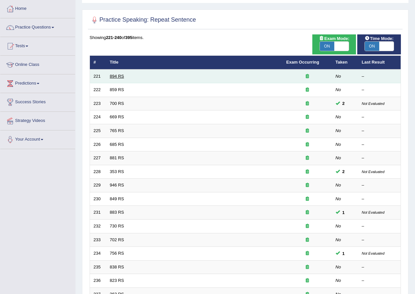
click at [121, 77] on link "894 RS" at bounding box center [117, 76] width 14 height 5
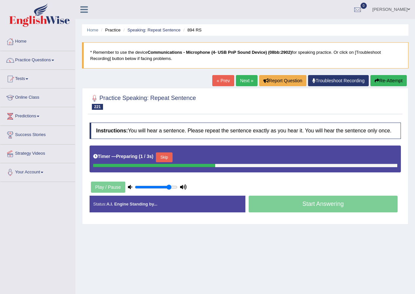
click at [171, 159] on button "Skip" at bounding box center [164, 158] width 16 height 10
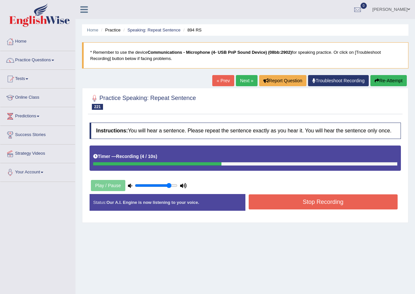
click at [320, 205] on button "Stop Recording" at bounding box center [323, 202] width 149 height 15
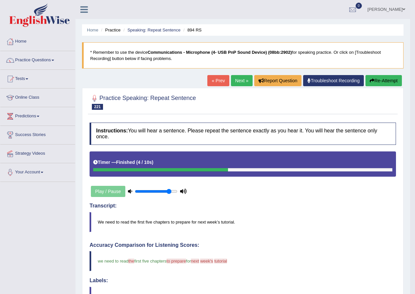
click at [385, 83] on button "Re-Attempt" at bounding box center [384, 80] width 36 height 11
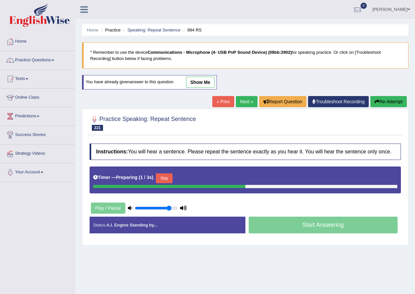
click at [252, 100] on link "Next »" at bounding box center [247, 101] width 22 height 11
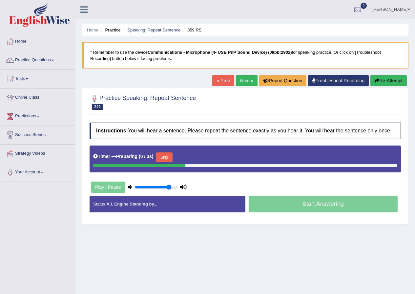
click at [170, 156] on button "Skip" at bounding box center [164, 158] width 16 height 10
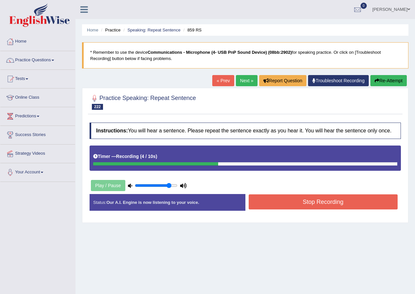
click at [392, 82] on button "Re-Attempt" at bounding box center [389, 80] width 36 height 11
click at [309, 205] on button "Stop Recording" at bounding box center [323, 202] width 149 height 15
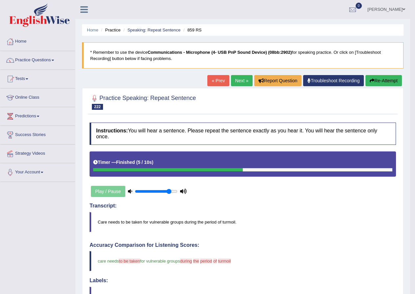
click at [392, 79] on button "Re-Attempt" at bounding box center [384, 80] width 36 height 11
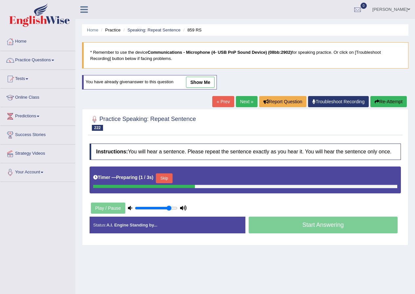
click at [168, 178] on button "Skip" at bounding box center [164, 179] width 16 height 10
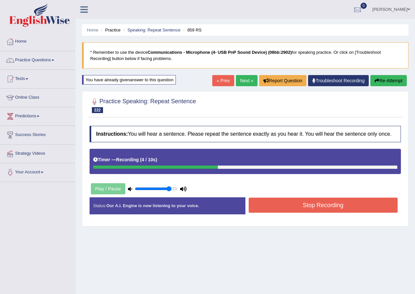
click at [266, 210] on button "Stop Recording" at bounding box center [323, 205] width 149 height 15
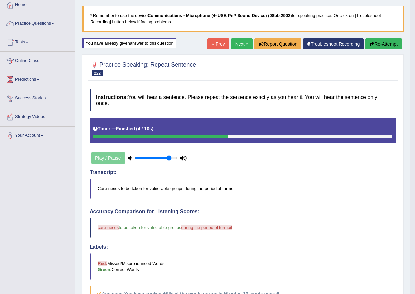
scroll to position [33, 0]
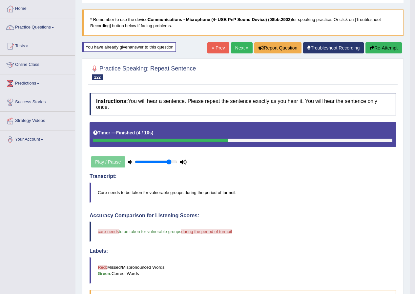
click at [394, 47] on button "Re-Attempt" at bounding box center [384, 47] width 36 height 11
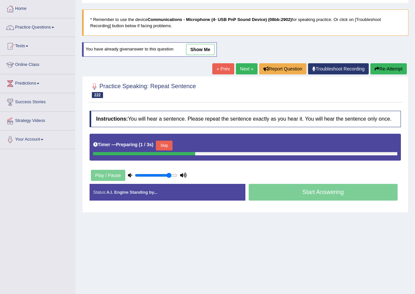
click at [168, 146] on button "Skip" at bounding box center [164, 146] width 16 height 10
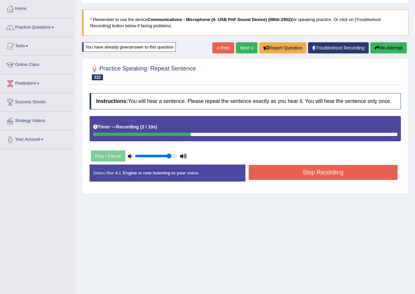
click at [293, 170] on button "Stop Recording" at bounding box center [323, 172] width 149 height 15
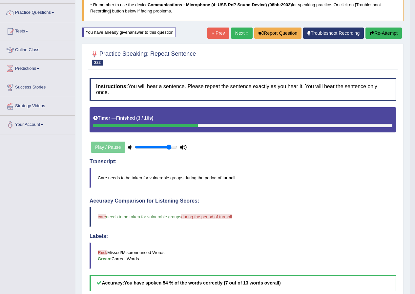
scroll to position [33, 0]
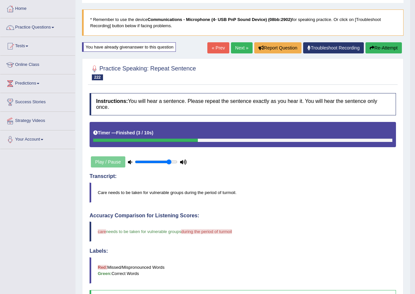
click at [236, 48] on link "Next »" at bounding box center [242, 47] width 22 height 11
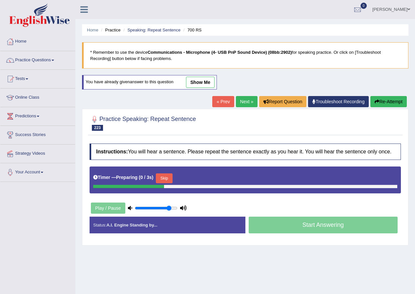
click at [171, 178] on button "Skip" at bounding box center [164, 179] width 16 height 10
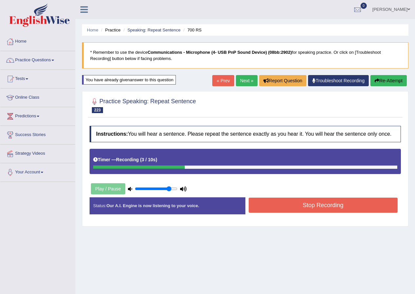
click at [277, 205] on button "Stop Recording" at bounding box center [323, 205] width 149 height 15
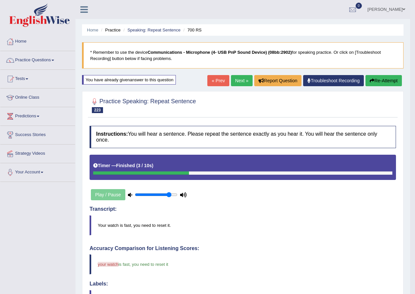
click at [391, 81] on button "Re-Attempt" at bounding box center [384, 80] width 36 height 11
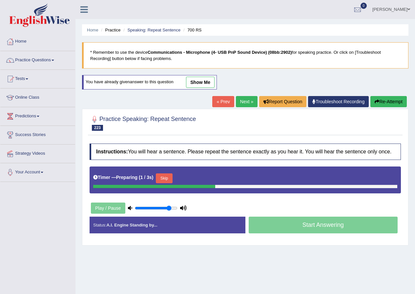
click at [172, 179] on button "Skip" at bounding box center [164, 179] width 16 height 10
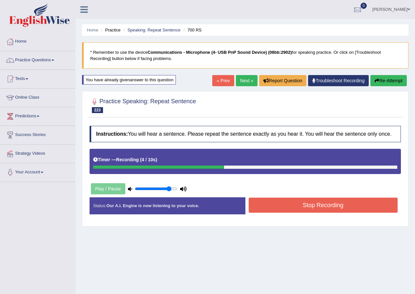
click at [261, 210] on button "Stop Recording" at bounding box center [323, 205] width 149 height 15
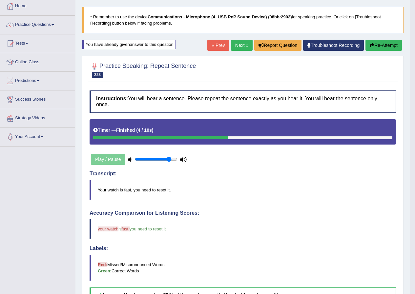
scroll to position [33, 0]
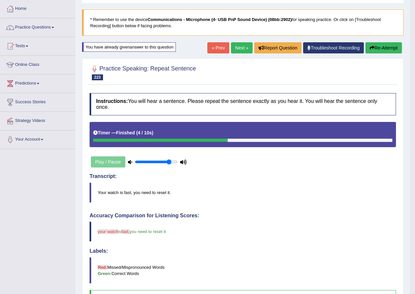
click at [244, 51] on link "Next »" at bounding box center [242, 47] width 22 height 11
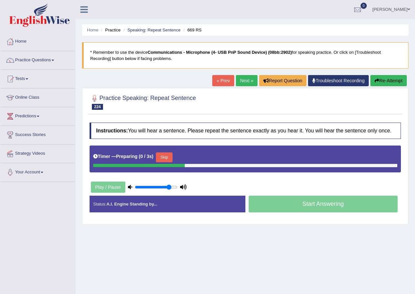
click at [169, 161] on button "Skip" at bounding box center [164, 158] width 16 height 10
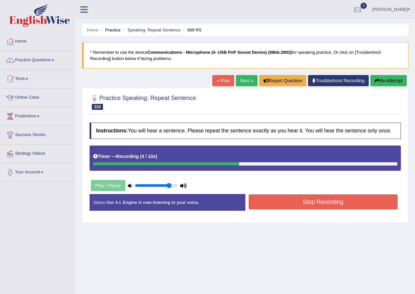
click at [306, 197] on button "Stop Recording" at bounding box center [323, 202] width 149 height 15
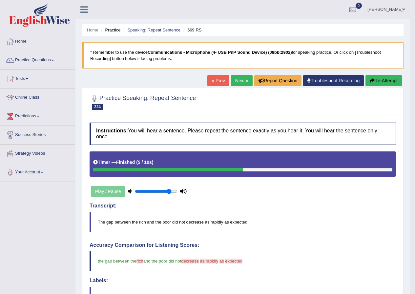
click at [386, 78] on button "Re-Attempt" at bounding box center [384, 80] width 36 height 11
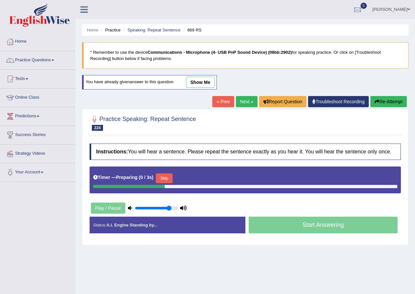
click at [168, 180] on button "Skip" at bounding box center [164, 179] width 16 height 10
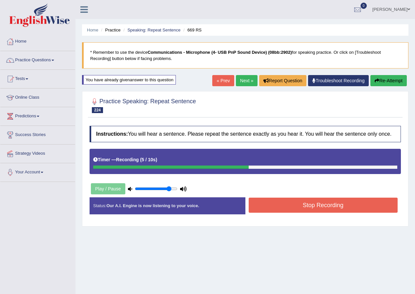
click at [266, 203] on button "Stop Recording" at bounding box center [323, 205] width 149 height 15
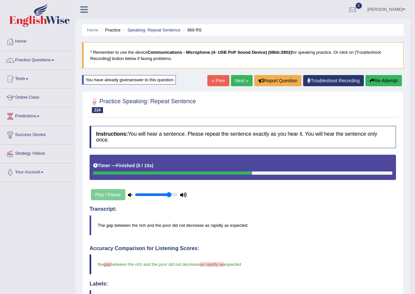
click at [237, 78] on link "Next »" at bounding box center [242, 80] width 22 height 11
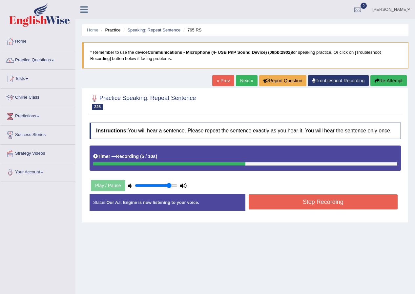
click at [294, 198] on button "Stop Recording" at bounding box center [323, 202] width 149 height 15
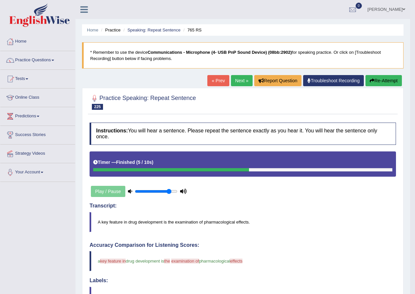
click at [382, 79] on button "Re-Attempt" at bounding box center [384, 80] width 36 height 11
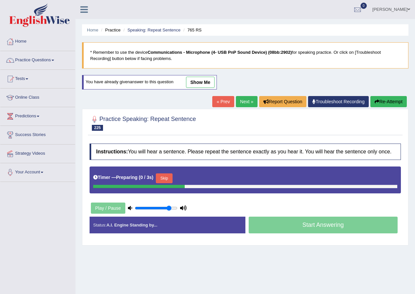
click at [165, 177] on button "Skip" at bounding box center [164, 179] width 16 height 10
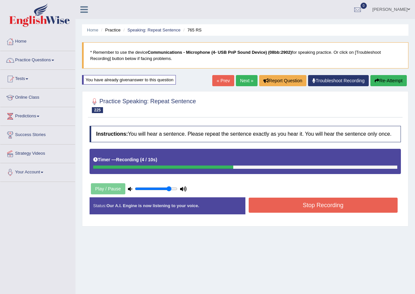
click at [294, 218] on div "Status: Our A.I. Engine is now listening to your voice. Start Answering Stop Re…" at bounding box center [245, 209] width 311 height 23
click at [301, 206] on button "Stop Recording" at bounding box center [323, 205] width 149 height 15
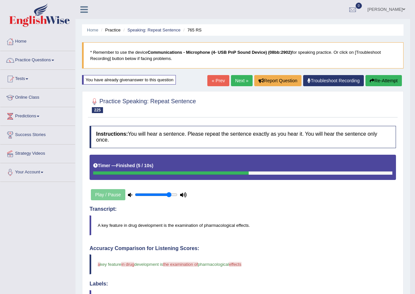
click at [388, 83] on button "Re-Attempt" at bounding box center [384, 80] width 36 height 11
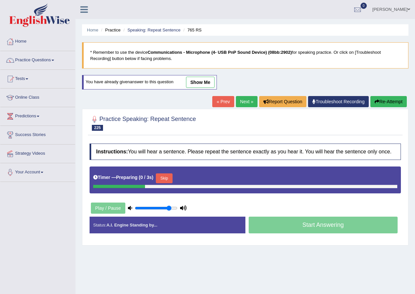
click at [163, 181] on button "Skip" at bounding box center [164, 179] width 16 height 10
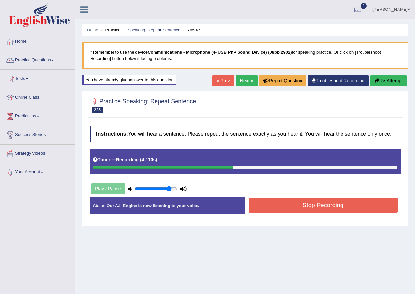
click at [267, 204] on button "Stop Recording" at bounding box center [323, 205] width 149 height 15
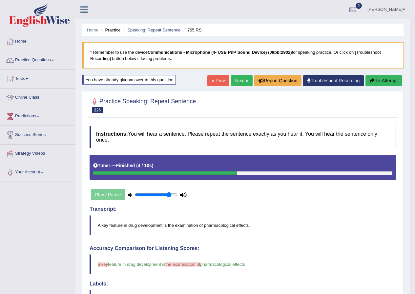
click at [374, 80] on button "Re-Attempt" at bounding box center [384, 80] width 36 height 11
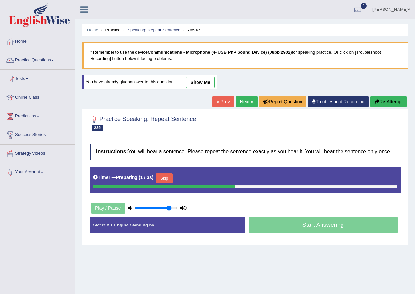
click at [164, 181] on button "Skip" at bounding box center [164, 179] width 16 height 10
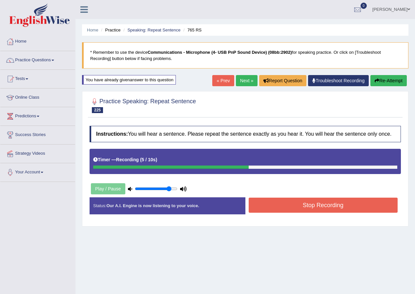
click at [250, 207] on button "Stop Recording" at bounding box center [323, 205] width 149 height 15
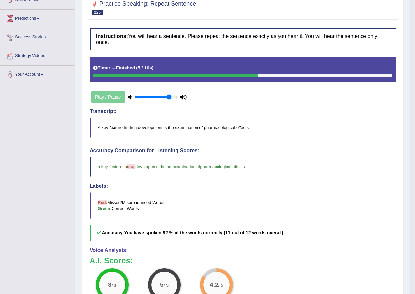
scroll to position [33, 0]
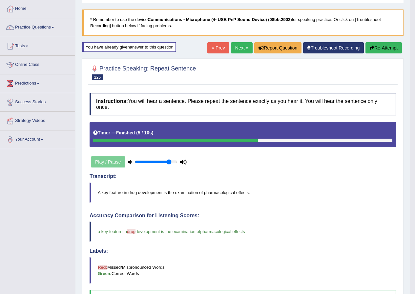
click at [235, 47] on link "Next »" at bounding box center [242, 47] width 22 height 11
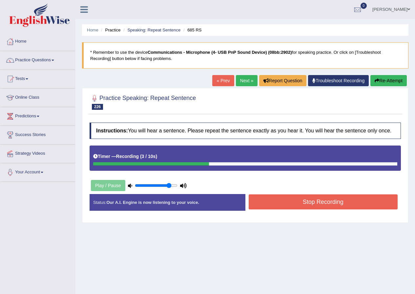
click at [321, 199] on button "Stop Recording" at bounding box center [323, 202] width 149 height 15
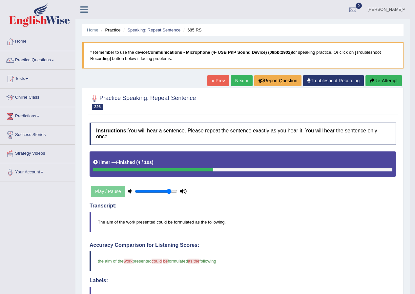
click at [383, 81] on button "Re-Attempt" at bounding box center [384, 80] width 36 height 11
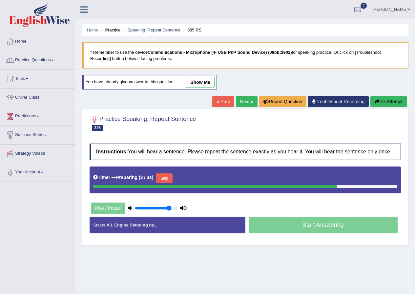
click at [168, 176] on button "Skip" at bounding box center [164, 179] width 16 height 10
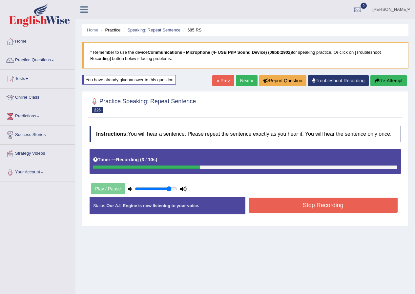
click at [307, 211] on button "Stop Recording" at bounding box center [323, 205] width 149 height 15
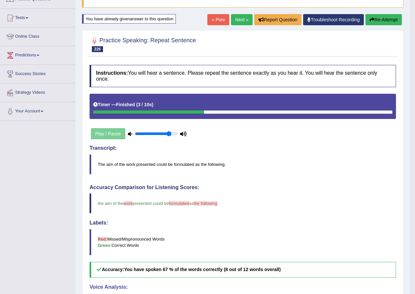
scroll to position [33, 0]
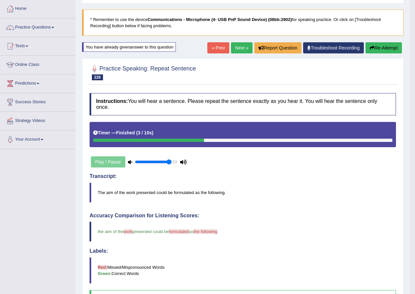
click at [234, 47] on link "Next »" at bounding box center [242, 47] width 22 height 11
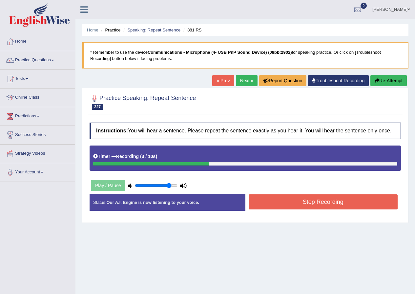
click at [330, 211] on div "Stop Recording" at bounding box center [324, 203] width 156 height 17
drag, startPoint x: 331, startPoint y: 204, endPoint x: 326, endPoint y: 204, distance: 4.6
click at [331, 204] on button "Stop Recording" at bounding box center [323, 202] width 149 height 15
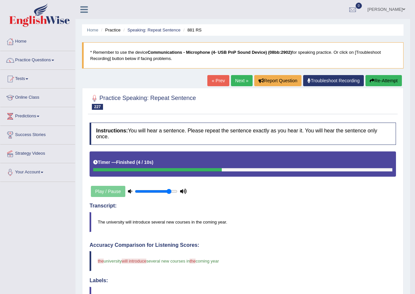
click at [394, 75] on button "Re-Attempt" at bounding box center [384, 80] width 36 height 11
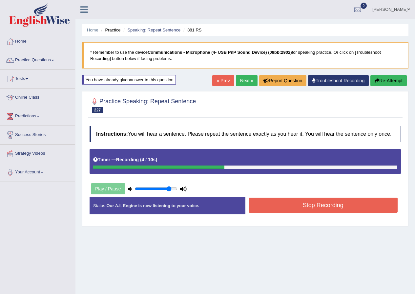
click at [280, 204] on button "Stop Recording" at bounding box center [323, 205] width 149 height 15
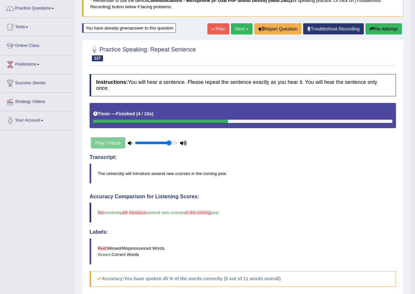
scroll to position [33, 0]
